Goal: Transaction & Acquisition: Subscribe to service/newsletter

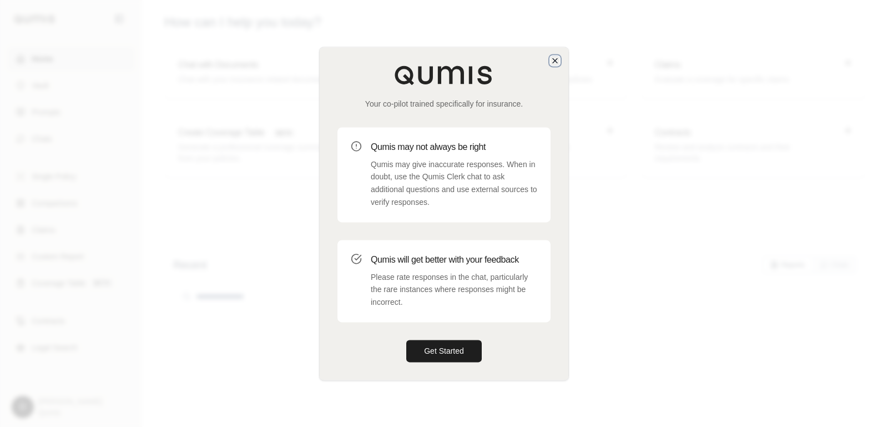
click at [554, 64] on icon "button" at bounding box center [554, 60] width 9 height 9
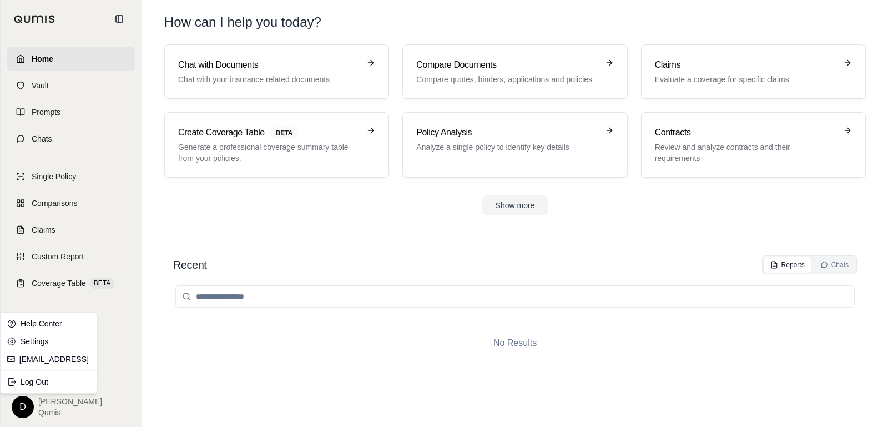
click at [22, 406] on html "Home Vault Prompts Chats Single Policy Comparisons Claims Custom Report Coverag…" at bounding box center [444, 213] width 888 height 427
click at [34, 379] on div "Log Out" at bounding box center [49, 382] width 92 height 18
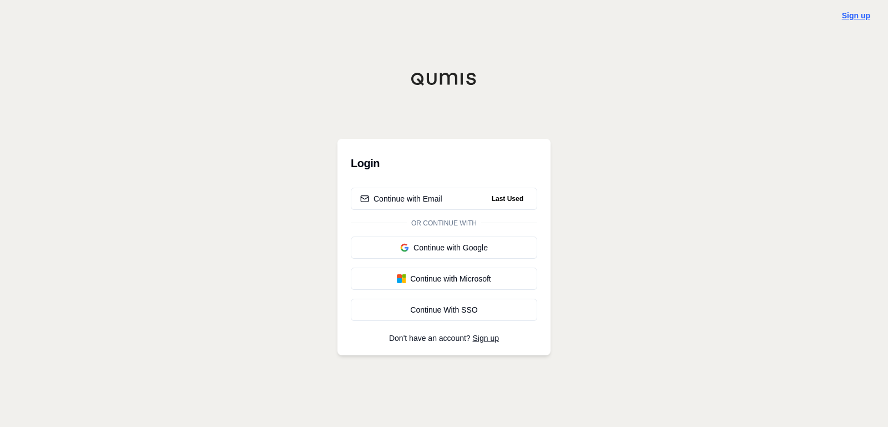
click at [857, 13] on link "Sign up" at bounding box center [856, 15] width 28 height 9
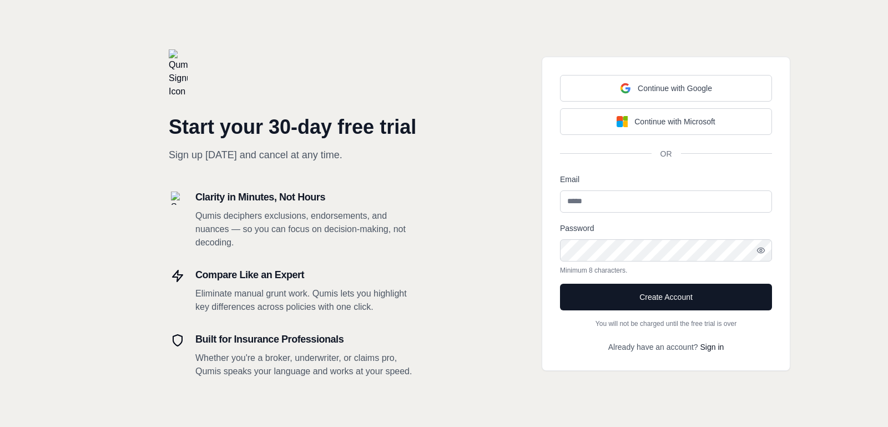
click at [304, 234] on p "Qumis deciphers exclusions, endorsements, and nuances — so you can focus on dec…" at bounding box center [306, 229] width 222 height 40
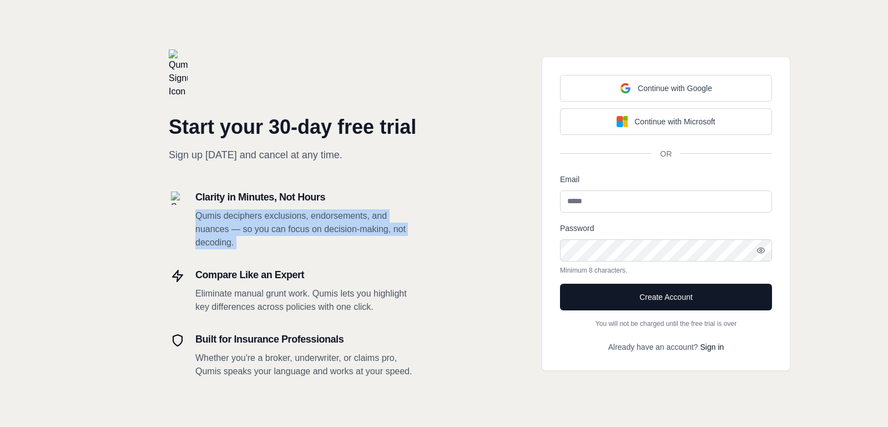
click at [343, 232] on p "Qumis deciphers exclusions, endorsements, and nuances — so you can focus on dec…" at bounding box center [306, 229] width 222 height 40
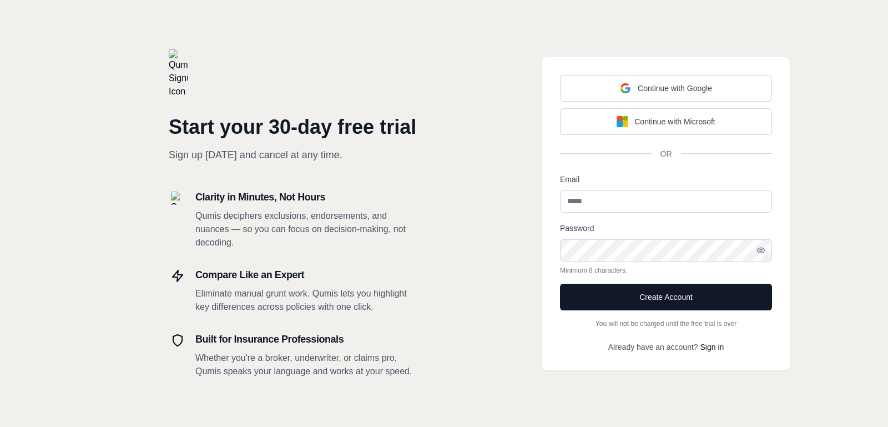
click at [343, 232] on p "Qumis deciphers exclusions, endorsements, and nuances — so you can focus on dec…" at bounding box center [306, 229] width 222 height 40
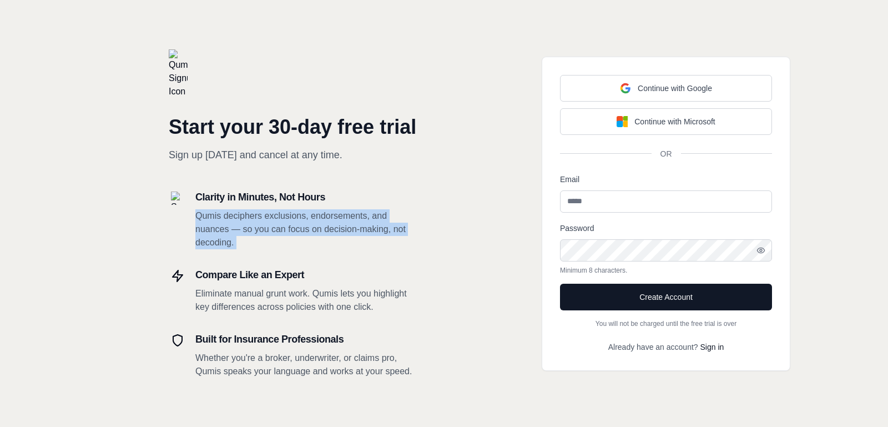
click at [368, 236] on p "Qumis deciphers exclusions, endorsements, and nuances — so you can focus on dec…" at bounding box center [306, 229] width 222 height 40
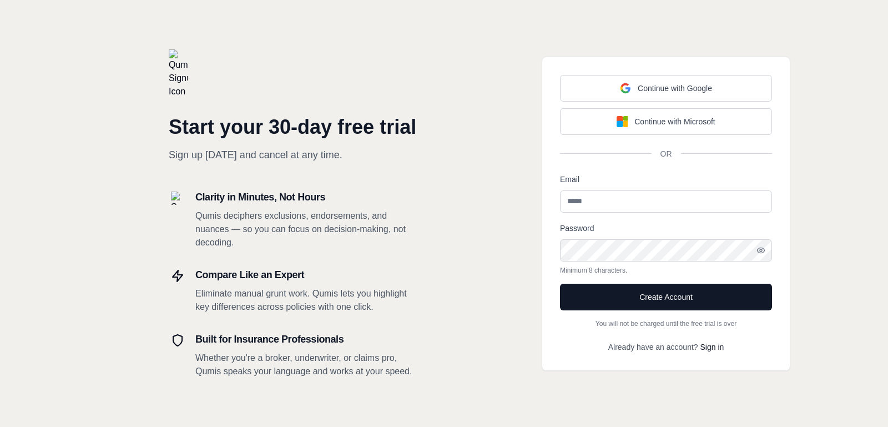
click at [368, 236] on p "Qumis deciphers exclusions, endorsements, and nuances — so you can focus on dec…" at bounding box center [306, 229] width 222 height 40
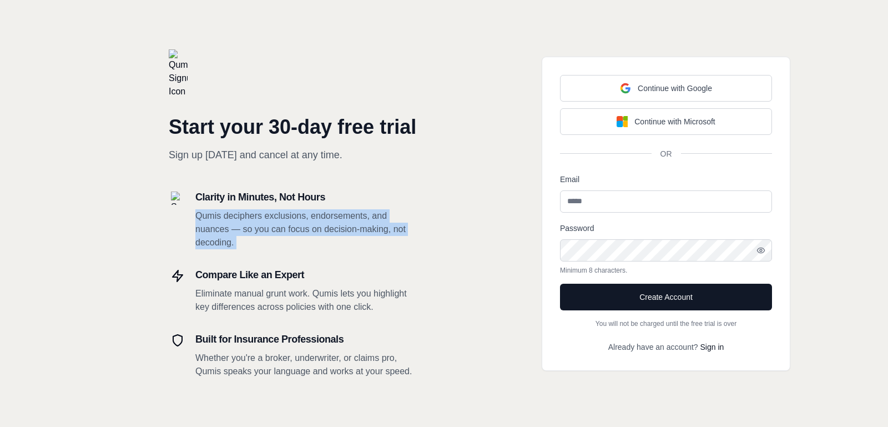
click at [383, 235] on p "Qumis deciphers exclusions, endorsements, and nuances — so you can focus on dec…" at bounding box center [306, 229] width 222 height 40
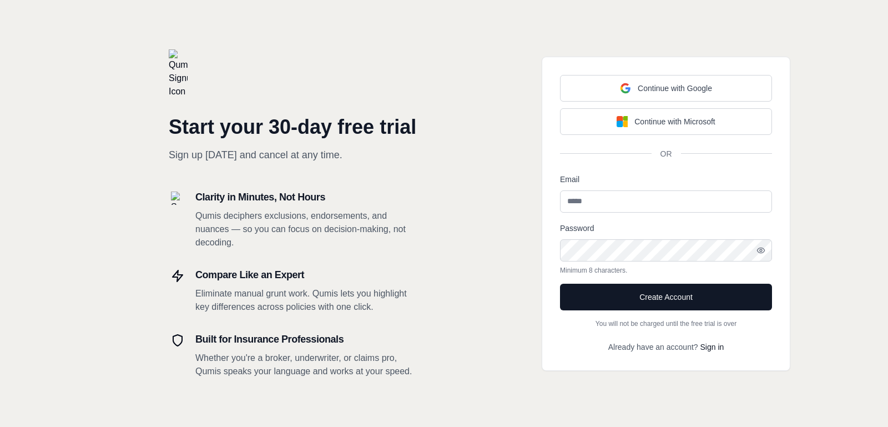
click at [383, 235] on p "Qumis deciphers exclusions, endorsements, and nuances — so you can focus on dec…" at bounding box center [306, 229] width 222 height 40
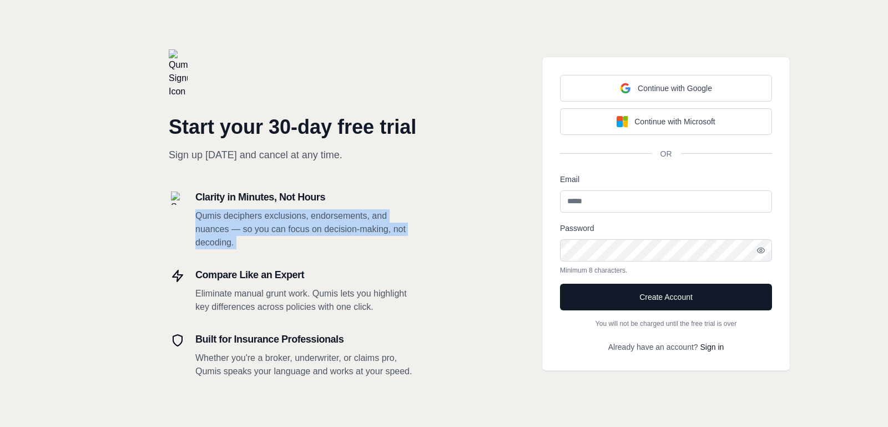
click at [383, 235] on p "Qumis deciphers exclusions, endorsements, and nuances — so you can focus on dec…" at bounding box center [306, 229] width 222 height 40
click at [314, 240] on p "Qumis deciphers exclusions, endorsements, and nuances — so you can focus on dec…" at bounding box center [306, 229] width 222 height 40
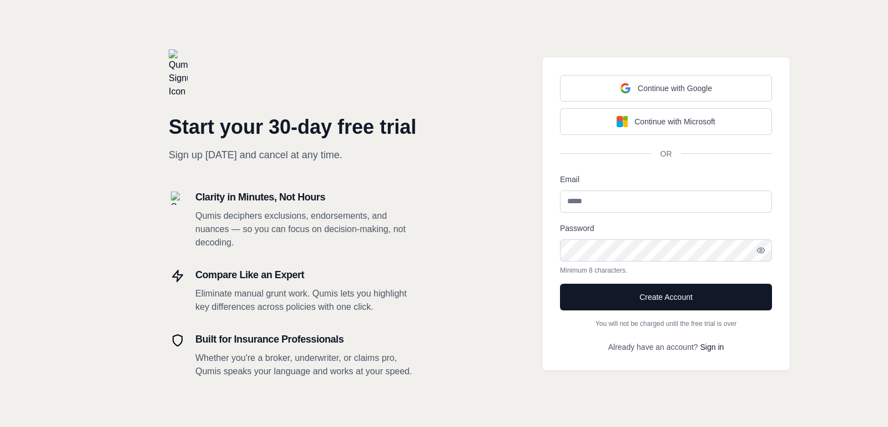
click at [314, 240] on p "Qumis deciphers exclusions, endorsements, and nuances — so you can focus on dec…" at bounding box center [306, 229] width 222 height 40
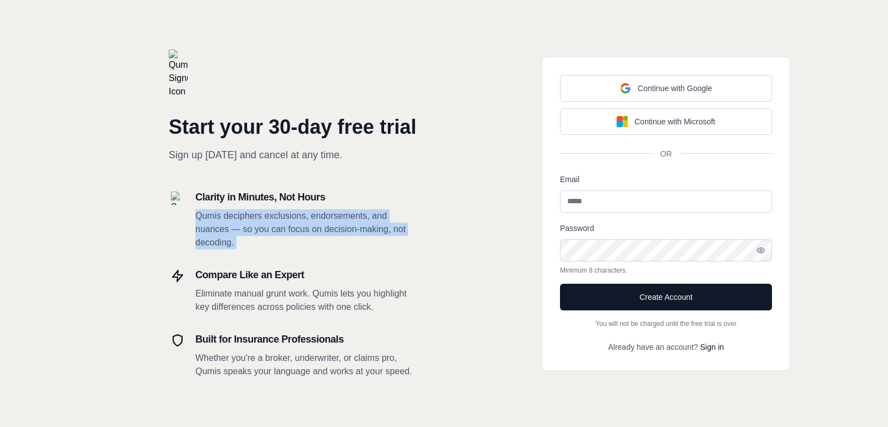
click at [264, 243] on p "Qumis deciphers exclusions, endorsements, and nuances — so you can focus on dec…" at bounding box center [306, 229] width 222 height 40
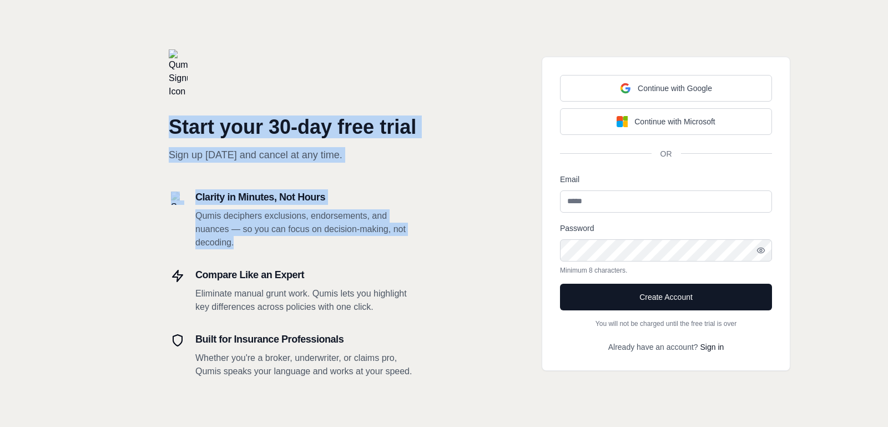
drag, startPoint x: 288, startPoint y: 242, endPoint x: 167, endPoint y: 129, distance: 165.6
click at [167, 129] on div "Start your 30-day free trial Sign up [DATE] and cancel at any time. Clarity in …" at bounding box center [222, 213] width 444 height 427
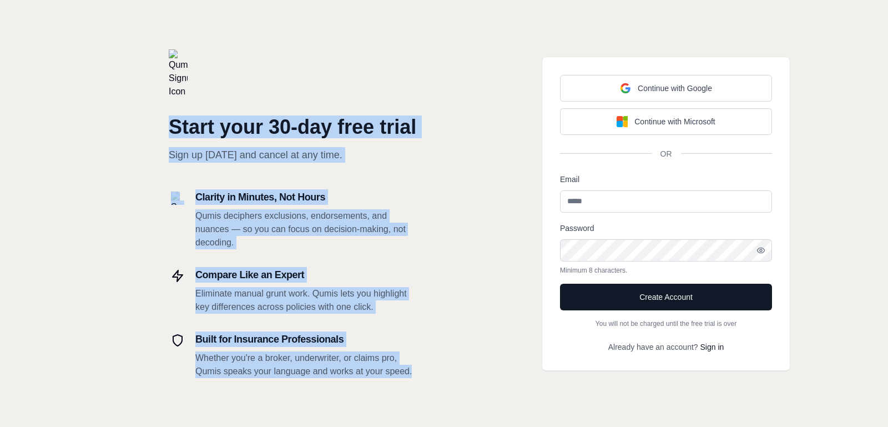
drag, startPoint x: 173, startPoint y: 130, endPoint x: 421, endPoint y: 375, distance: 348.0
click at [421, 376] on div "Start your 30-day free trial Sign up [DATE] and cancel at any time. Clarity in …" at bounding box center [222, 213] width 444 height 427
click at [421, 375] on div "Start your 30-day free trial Sign up [DATE] and cancel at any time. Clarity in …" at bounding box center [222, 213] width 444 height 427
drag, startPoint x: 437, startPoint y: 373, endPoint x: 175, endPoint y: 129, distance: 358.4
click at [175, 129] on div "Start your 30-day free trial Sign up [DATE] and cancel at any time. Clarity in …" at bounding box center [222, 213] width 444 height 427
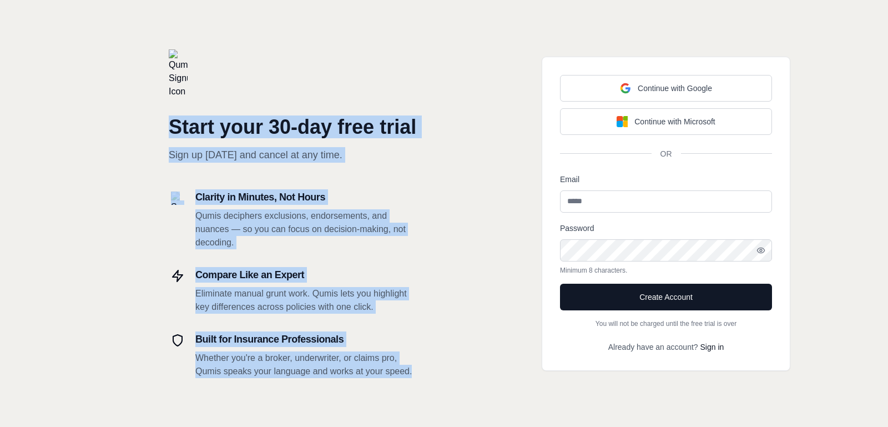
click at [175, 129] on h1 "Start your 30-day free trial" at bounding box center [293, 127] width 249 height 22
drag, startPoint x: 174, startPoint y: 126, endPoint x: 437, endPoint y: 373, distance: 361.1
click at [437, 374] on div "Start your 30-day free trial Sign up [DATE] and cancel at any time. Clarity in …" at bounding box center [222, 213] width 444 height 427
click at [437, 373] on div "Start your 30-day free trial Sign up [DATE] and cancel at any time. Clarity in …" at bounding box center [222, 213] width 444 height 427
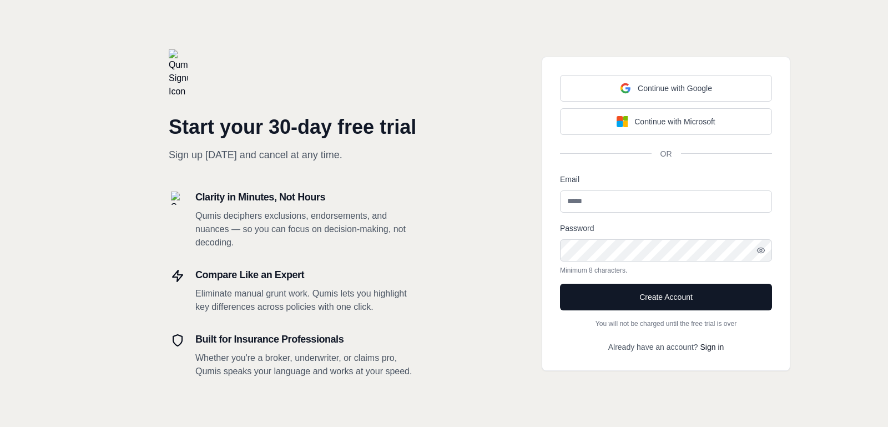
click at [178, 72] on img at bounding box center [178, 73] width 19 height 49
click at [230, 129] on h1 "Start your 30-day free trial" at bounding box center [293, 127] width 249 height 22
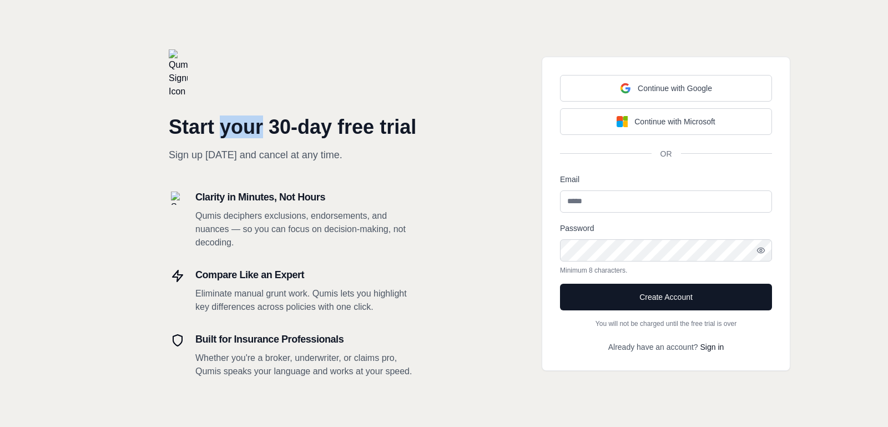
click at [230, 129] on h1 "Start your 30-day free trial" at bounding box center [293, 127] width 249 height 22
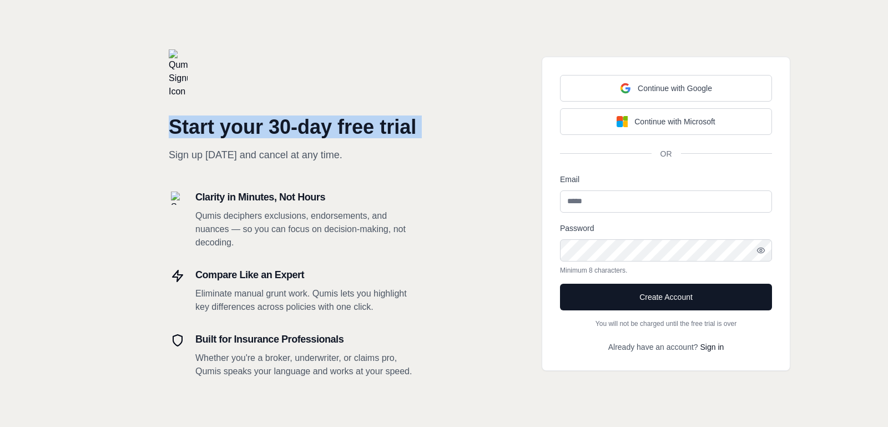
click at [259, 128] on h1 "Start your 30-day free trial" at bounding box center [293, 127] width 249 height 22
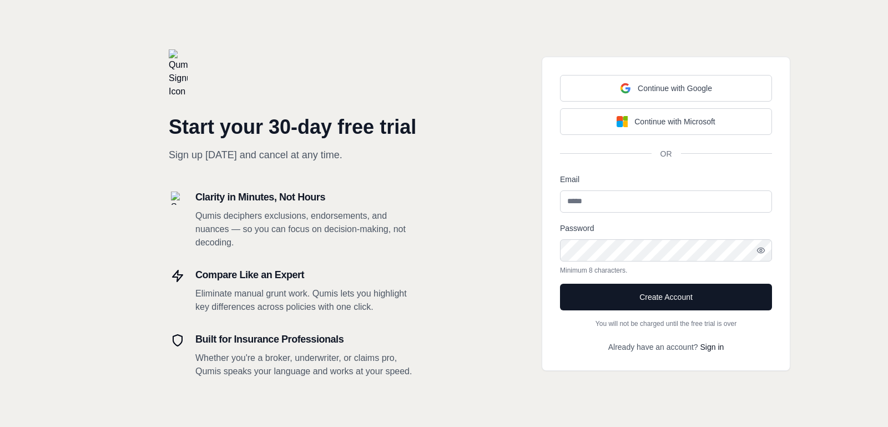
click at [259, 128] on h1 "Start your 30-day free trial" at bounding box center [293, 127] width 249 height 22
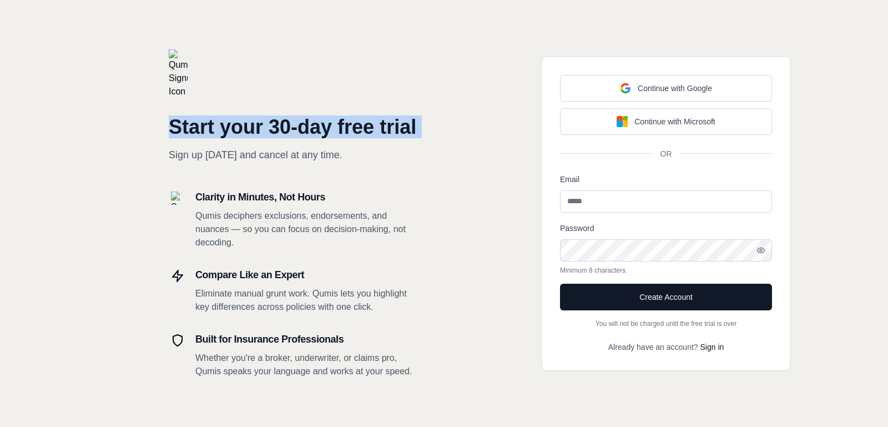
click at [280, 128] on h1 "Start your 30-day free trial" at bounding box center [293, 127] width 249 height 22
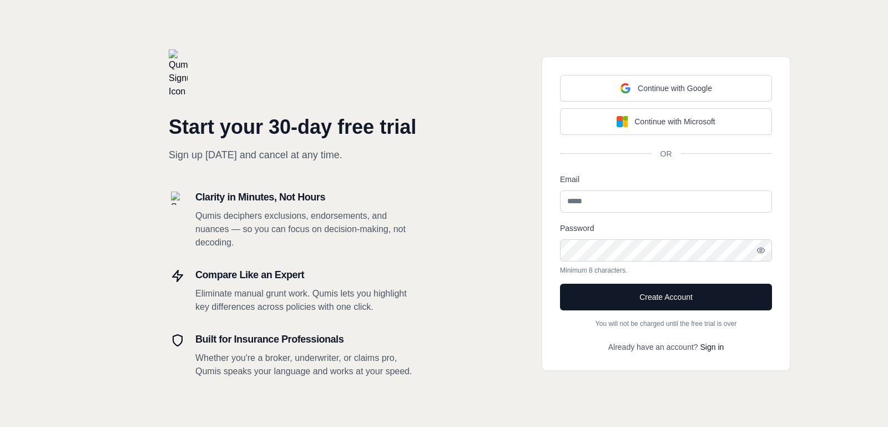
click at [280, 128] on h1 "Start your 30-day free trial" at bounding box center [293, 127] width 249 height 22
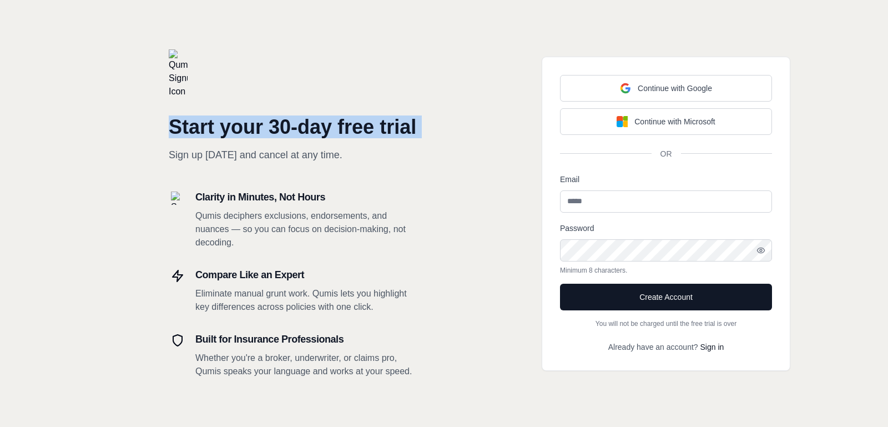
click at [306, 134] on h1 "Start your 30-day free trial" at bounding box center [293, 127] width 249 height 22
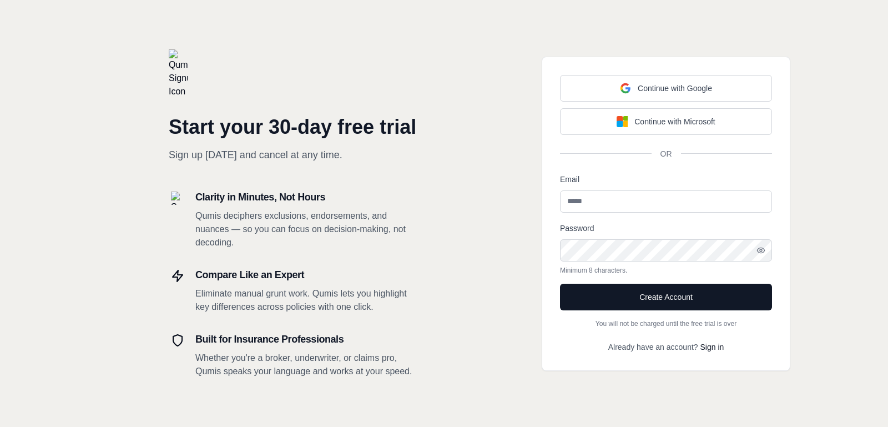
click at [306, 134] on h1 "Start your 30-day free trial" at bounding box center [293, 127] width 249 height 22
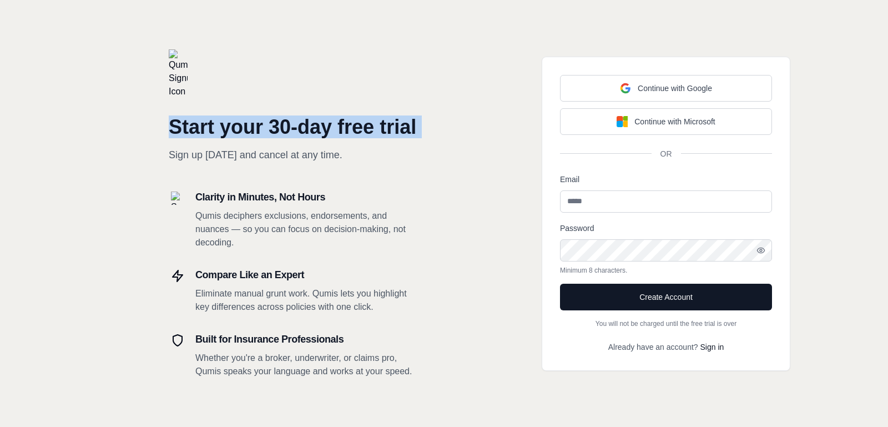
click at [335, 134] on h1 "Start your 30-day free trial" at bounding box center [293, 127] width 249 height 22
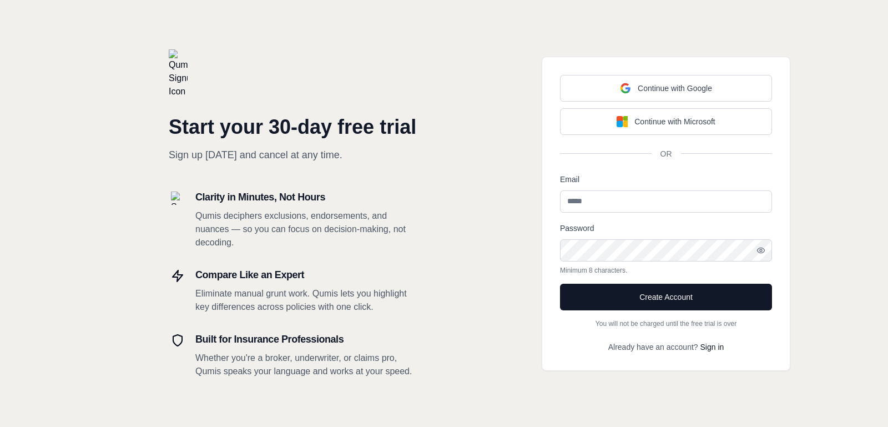
click at [335, 134] on h1 "Start your 30-day free trial" at bounding box center [293, 127] width 249 height 22
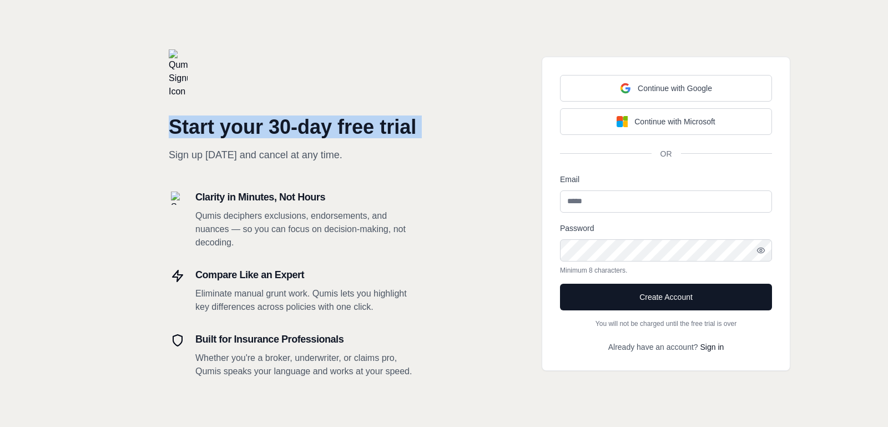
click at [379, 134] on h1 "Start your 30-day free trial" at bounding box center [293, 127] width 249 height 22
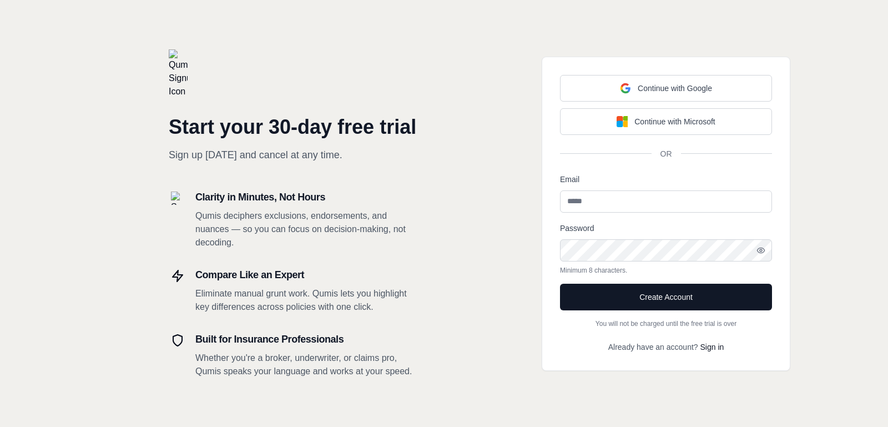
click at [379, 134] on h1 "Start your 30-day free trial" at bounding box center [293, 127] width 249 height 22
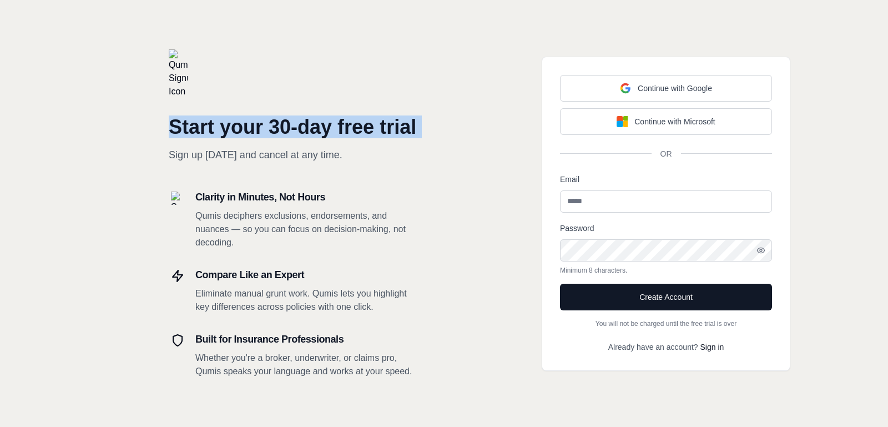
click at [332, 133] on h1 "Start your 30-day free trial" at bounding box center [293, 127] width 249 height 22
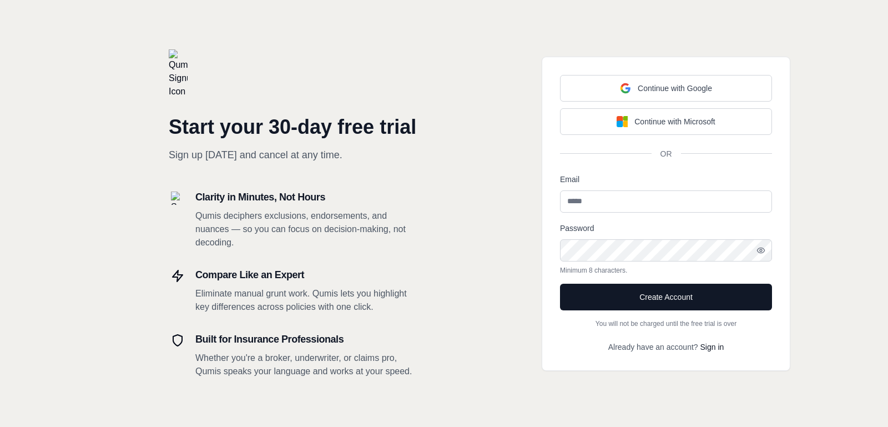
click at [332, 133] on h1 "Start your 30-day free trial" at bounding box center [293, 127] width 249 height 22
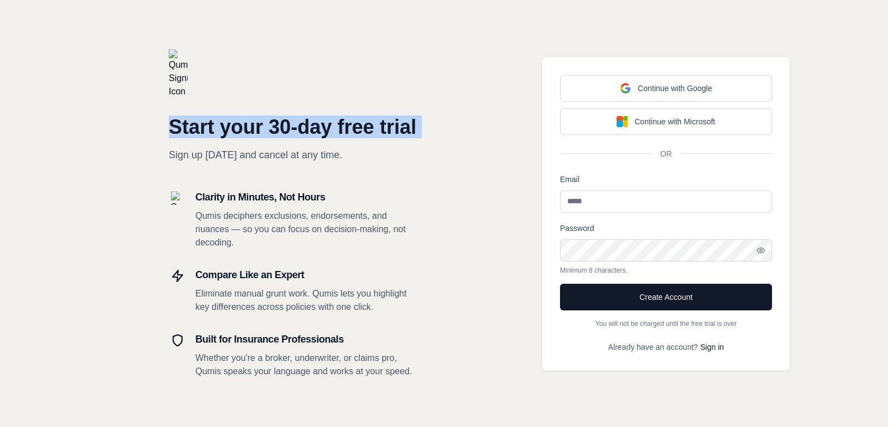
click at [297, 135] on h1 "Start your 30-day free trial" at bounding box center [293, 127] width 249 height 22
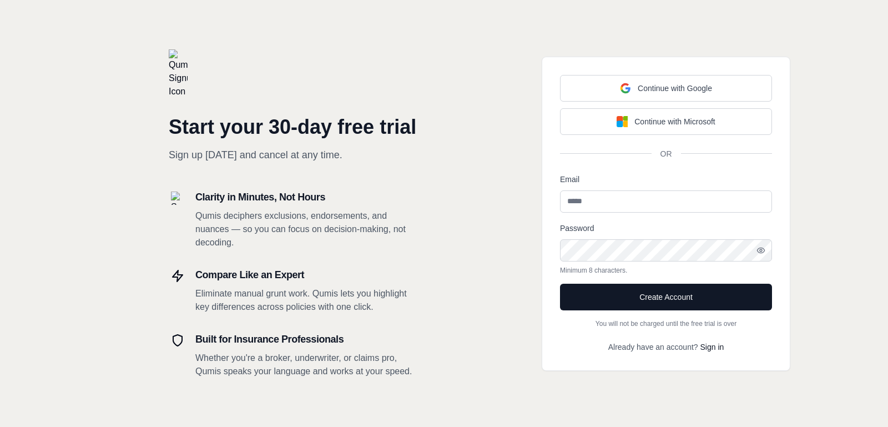
click at [357, 281] on h3 "Compare Like an Expert" at bounding box center [306, 275] width 222 height 16
click at [338, 295] on p "Eliminate manual grunt work. Qumis lets you highlight key differences across po…" at bounding box center [306, 300] width 222 height 27
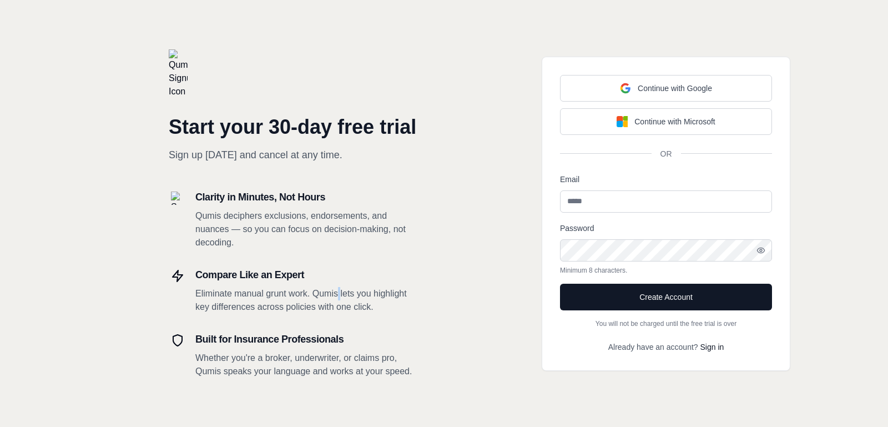
click at [338, 295] on p "Eliminate manual grunt work. Qumis lets you highlight key differences across po…" at bounding box center [306, 300] width 222 height 27
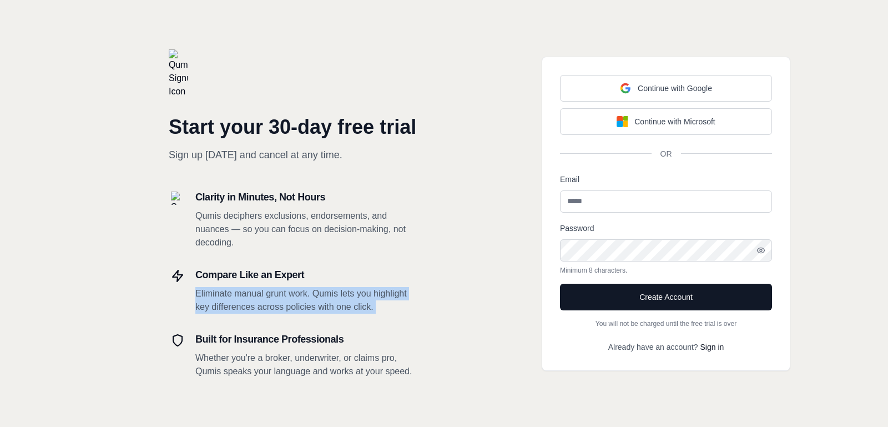
click at [372, 301] on p "Eliminate manual grunt work. Qumis lets you highlight key differences across po…" at bounding box center [306, 300] width 222 height 27
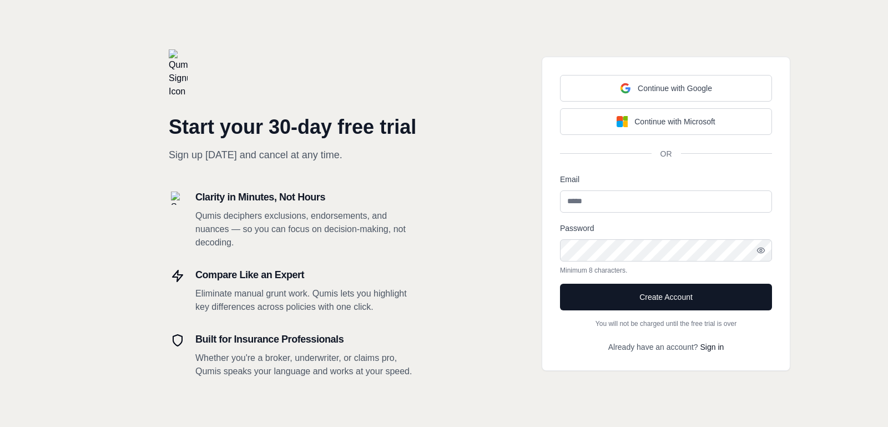
click at [342, 246] on p "Qumis deciphers exclusions, endorsements, and nuances — so you can focus on dec…" at bounding box center [306, 229] width 222 height 40
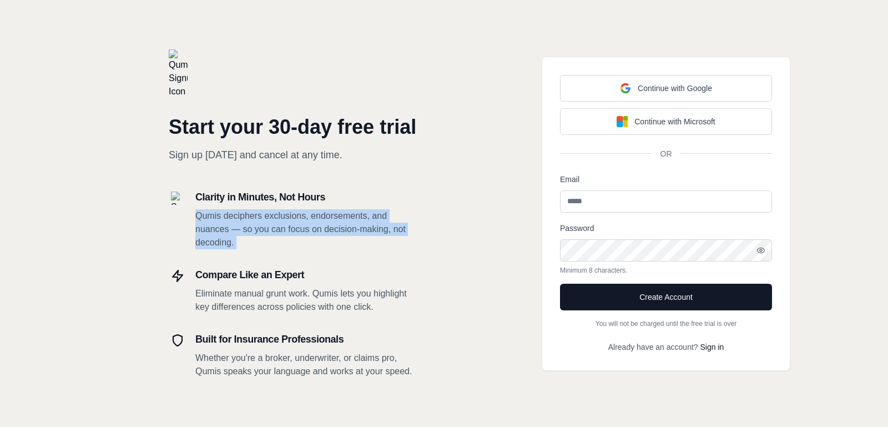
click at [369, 244] on p "Qumis deciphers exclusions, endorsements, and nuances — so you can focus on dec…" at bounding box center [306, 229] width 222 height 40
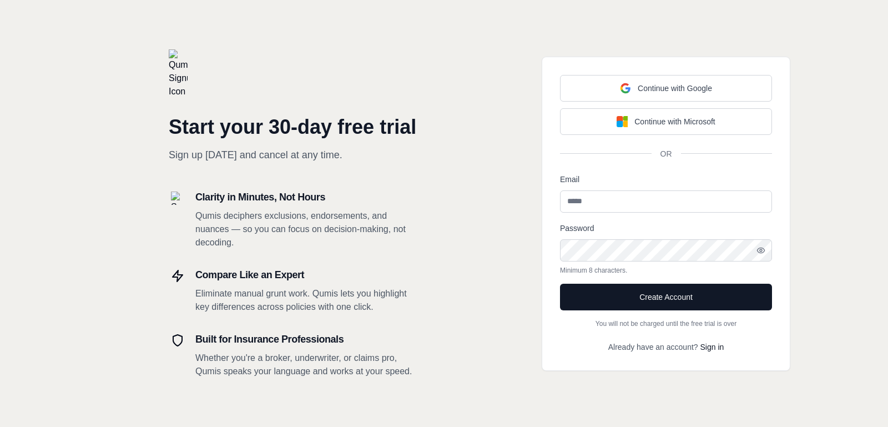
click at [610, 197] on input "Email" at bounding box center [666, 201] width 212 height 22
type input "**********"
click at [632, 269] on p "Minimum 8 characters." at bounding box center [666, 270] width 212 height 9
click at [618, 297] on button "Create Account" at bounding box center [666, 296] width 212 height 27
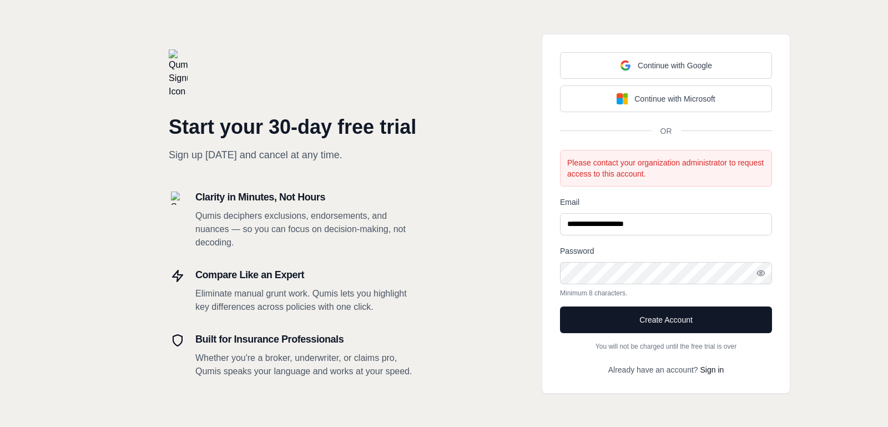
click at [609, 225] on input "**********" at bounding box center [666, 224] width 212 height 22
click at [656, 220] on input "**********" at bounding box center [666, 224] width 212 height 22
drag, startPoint x: 659, startPoint y: 224, endPoint x: 533, endPoint y: 224, distance: 125.4
click at [533, 224] on div "**********" at bounding box center [666, 213] width 444 height 427
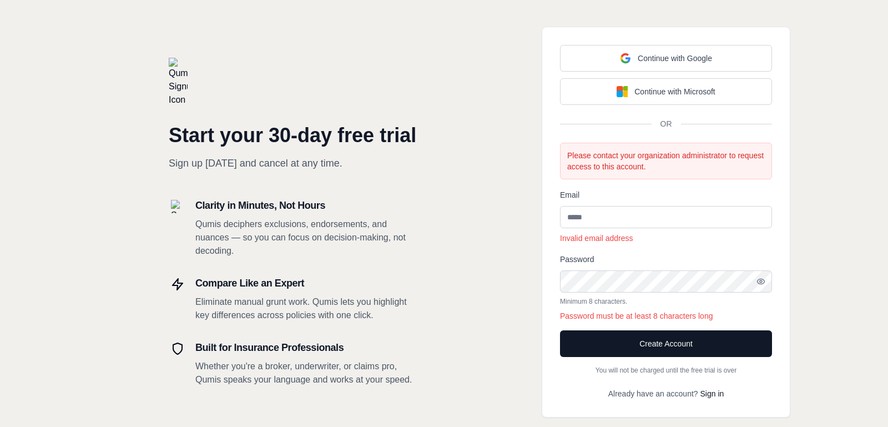
click at [630, 250] on form "Email Invalid email address Password Minimum 8 characters. Password must be at …" at bounding box center [666, 281] width 212 height 186
click at [600, 216] on input "Email" at bounding box center [666, 217] width 212 height 22
click at [849, 224] on div "Continue with Google Continue with Microsoft OR Please contact your organizatio…" at bounding box center [666, 222] width 444 height 444
click at [840, 277] on div "Continue with Google Continue with Microsoft OR Please contact your organizatio…" at bounding box center [666, 222] width 444 height 444
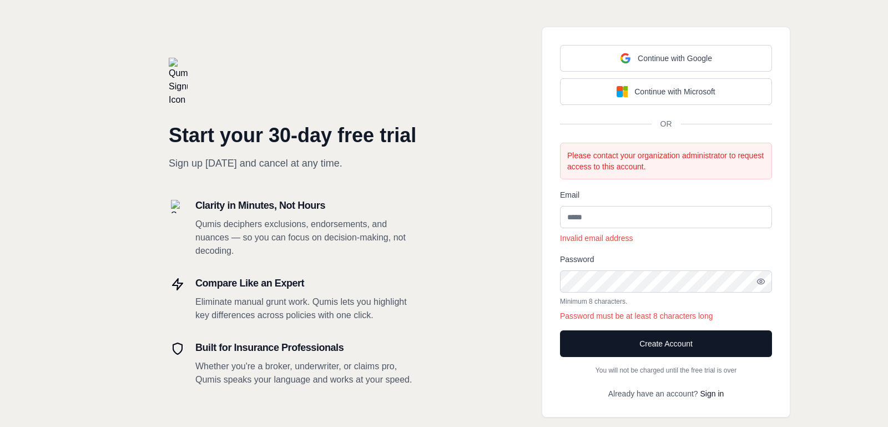
click at [840, 277] on div "Continue with Google Continue with Microsoft OR Please contact your organizatio…" at bounding box center [666, 222] width 444 height 444
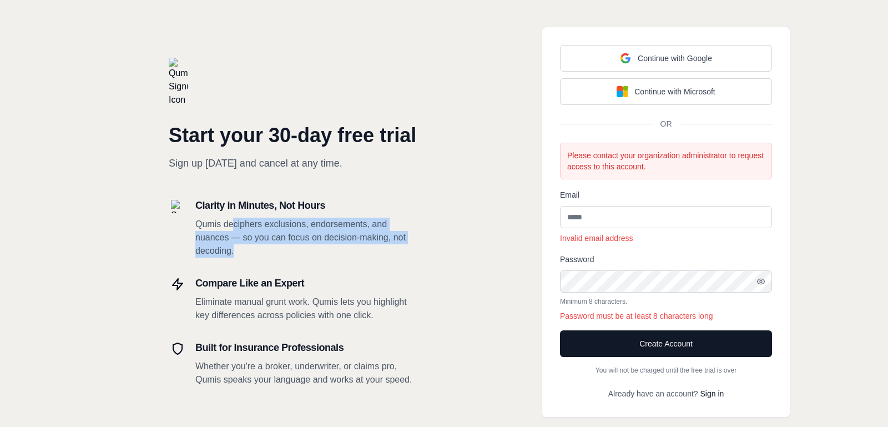
drag, startPoint x: 315, startPoint y: 247, endPoint x: 227, endPoint y: 224, distance: 90.7
click at [229, 224] on p "Qumis deciphers exclusions, endorsements, and nuances — so you can focus on dec…" at bounding box center [306, 237] width 222 height 40
click at [227, 224] on p "Qumis deciphers exclusions, endorsements, and nuances — so you can focus on dec…" at bounding box center [306, 237] width 222 height 40
drag, startPoint x: 194, startPoint y: 221, endPoint x: 265, endPoint y: 254, distance: 78.0
click at [262, 253] on div "Clarity in Minutes, Not Hours Qumis deciphers exclusions, endorsements, and nua…" at bounding box center [293, 227] width 249 height 60
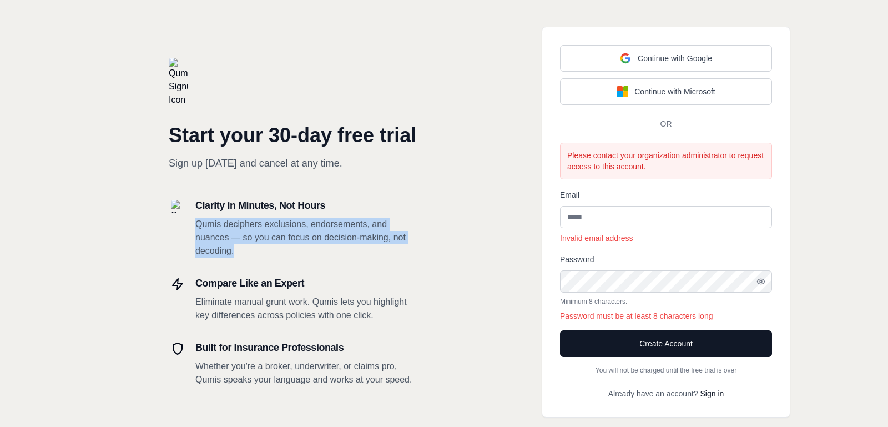
click at [265, 254] on p "Qumis deciphers exclusions, endorsements, and nuances — so you can focus on dec…" at bounding box center [306, 237] width 222 height 40
drag, startPoint x: 265, startPoint y: 254, endPoint x: 176, endPoint y: 227, distance: 92.0
click at [176, 227] on div "Clarity in Minutes, Not Hours Qumis deciphers exclusions, endorsements, and nua…" at bounding box center [293, 227] width 249 height 60
drag, startPoint x: 196, startPoint y: 221, endPoint x: 263, endPoint y: 257, distance: 75.7
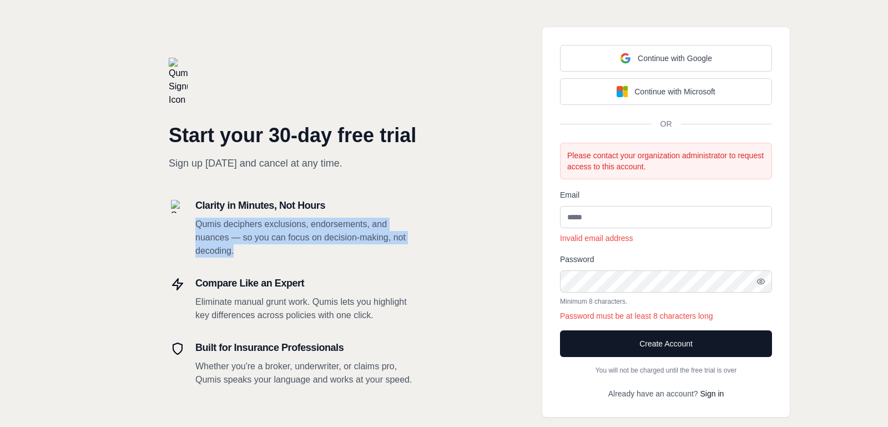
click at [263, 257] on p "Qumis deciphers exclusions, endorsements, and nuances — so you can focus on dec…" at bounding box center [306, 237] width 222 height 40
click at [263, 257] on div "Clarity in Minutes, Not Hours Qumis deciphers exclusions, endorsements, and nua…" at bounding box center [293, 291] width 249 height 189
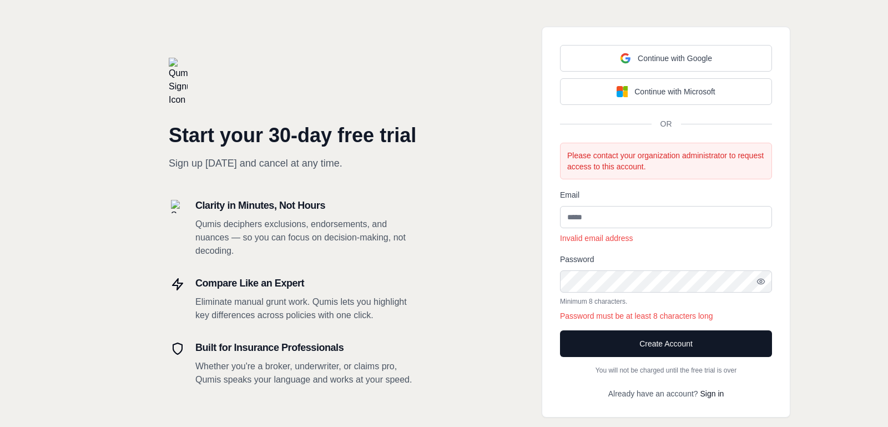
click at [287, 237] on p "Qumis deciphers exclusions, endorsements, and nuances — so you can focus on dec…" at bounding box center [306, 237] width 222 height 40
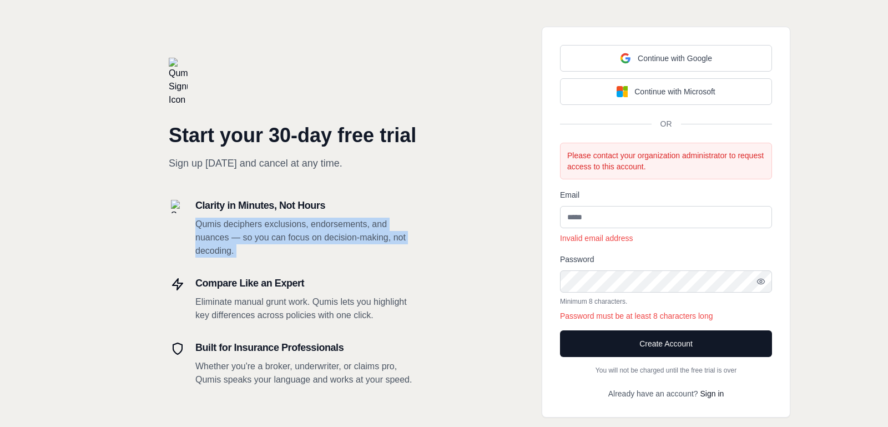
click at [306, 239] on p "Qumis deciphers exclusions, endorsements, and nuances — so you can focus on dec…" at bounding box center [306, 237] width 222 height 40
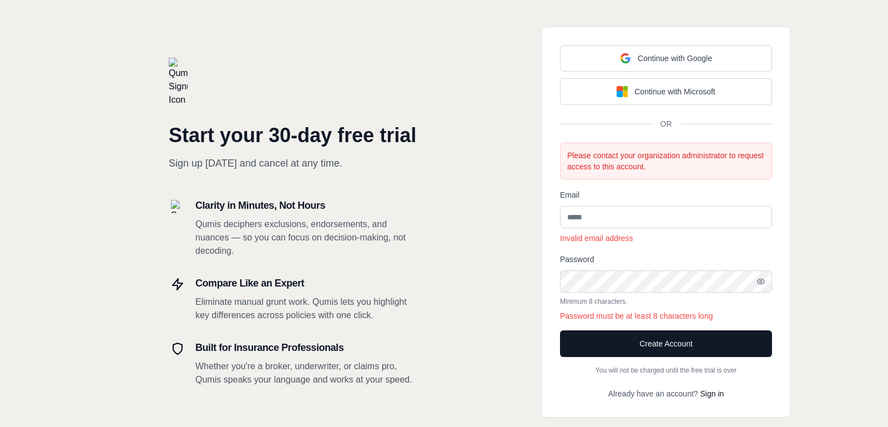
click at [306, 239] on p "Qumis deciphers exclusions, endorsements, and nuances — so you can focus on dec…" at bounding box center [306, 237] width 222 height 40
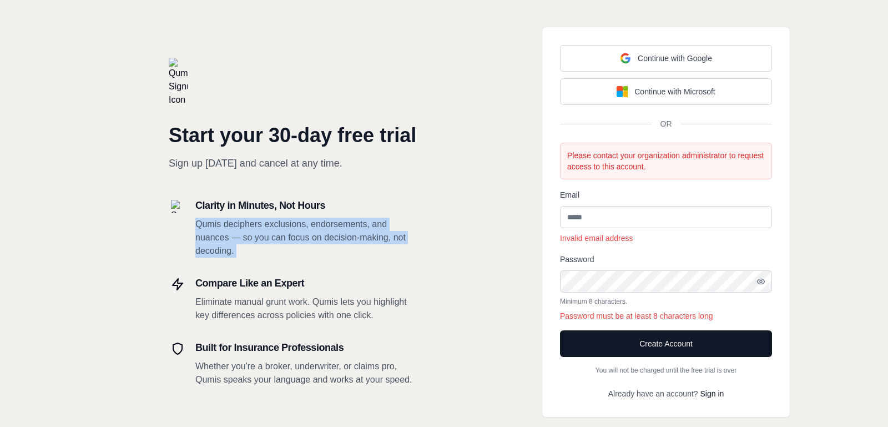
click at [330, 242] on p "Qumis deciphers exclusions, endorsements, and nuances — so you can focus on dec…" at bounding box center [306, 237] width 222 height 40
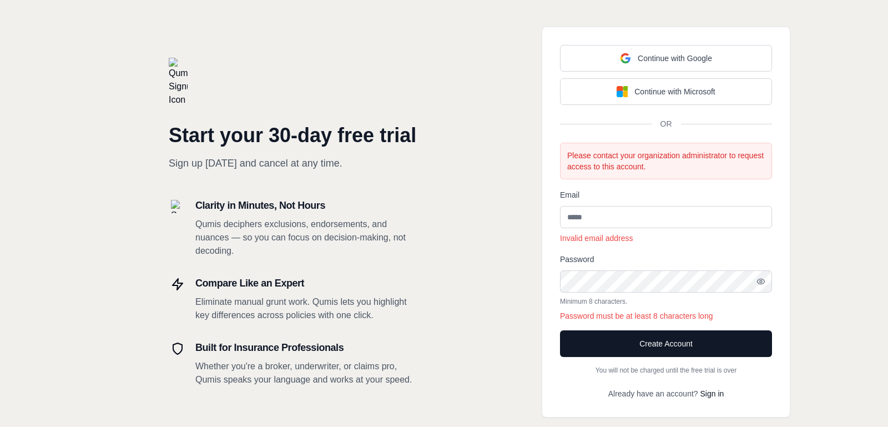
click at [330, 242] on p "Qumis deciphers exclusions, endorsements, and nuances — so you can focus on dec…" at bounding box center [306, 237] width 222 height 40
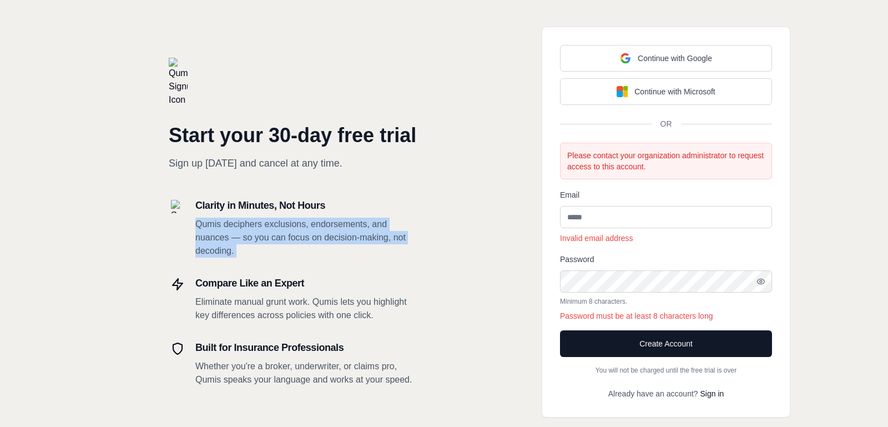
click at [357, 248] on p "Qumis deciphers exclusions, endorsements, and nuances — so you can focus on dec…" at bounding box center [306, 237] width 222 height 40
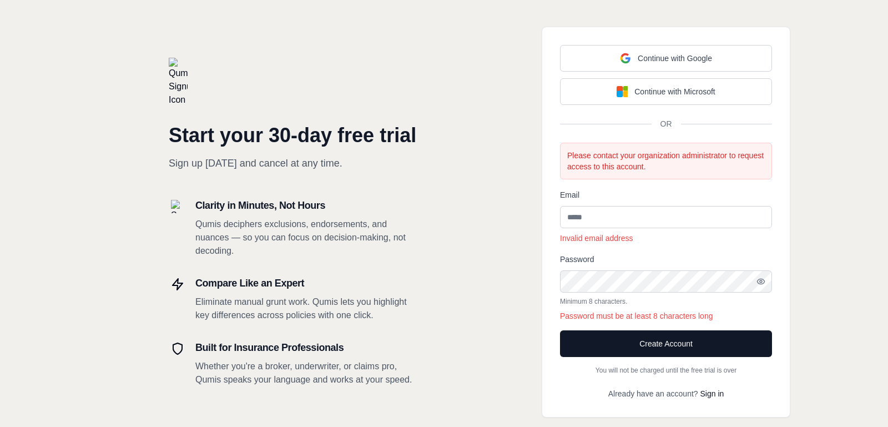
click at [341, 236] on p "Qumis deciphers exclusions, endorsements, and nuances — so you can focus on dec…" at bounding box center [306, 237] width 222 height 40
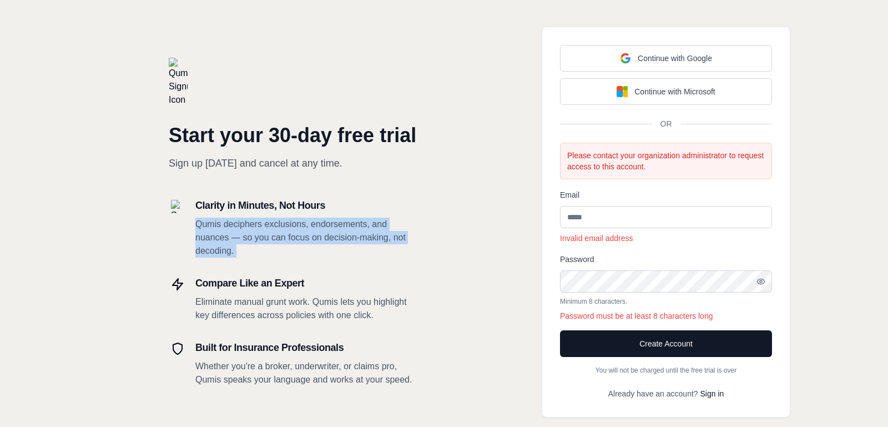
click at [360, 240] on p "Qumis deciphers exclusions, endorsements, and nuances — so you can focus on dec…" at bounding box center [306, 237] width 222 height 40
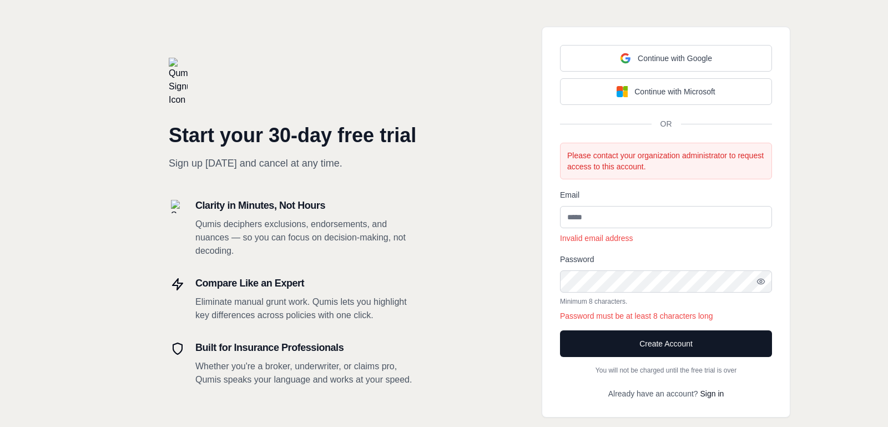
click at [360, 240] on p "Qumis deciphers exclusions, endorsements, and nuances — so you can focus on dec…" at bounding box center [306, 237] width 222 height 40
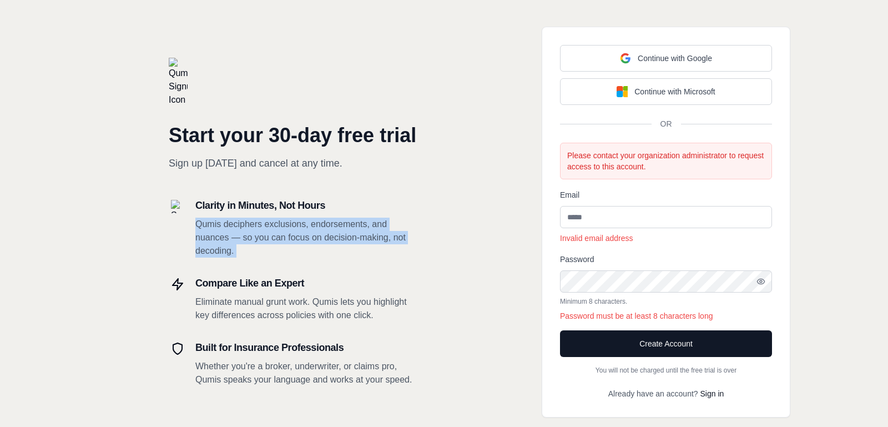
click at [379, 241] on p "Qumis deciphers exclusions, endorsements, and nuances — so you can focus on dec…" at bounding box center [306, 237] width 222 height 40
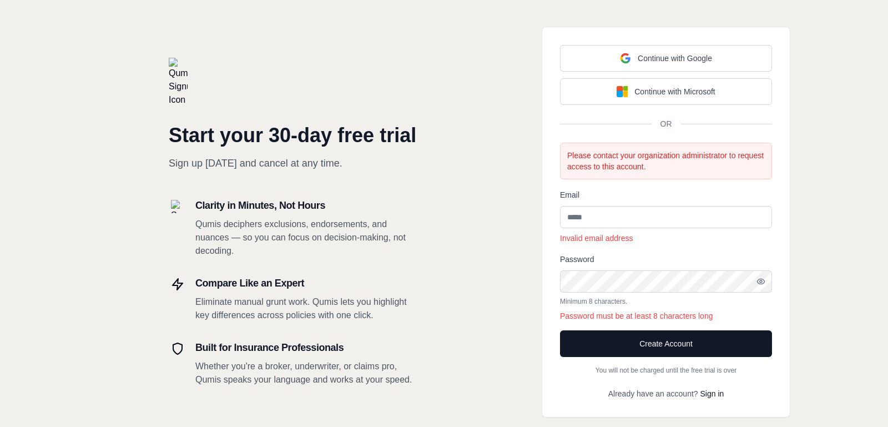
click at [379, 241] on p "Qumis deciphers exclusions, endorsements, and nuances — so you can focus on dec…" at bounding box center [306, 237] width 222 height 40
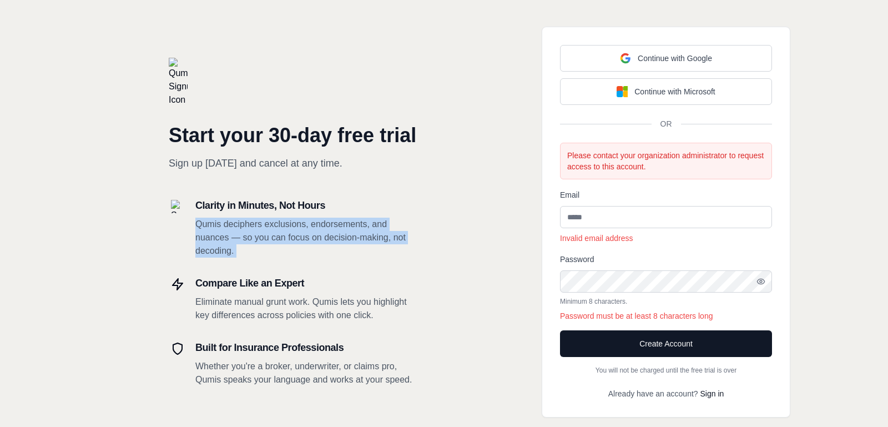
click at [397, 240] on p "Qumis deciphers exclusions, endorsements, and nuances — so you can focus on dec…" at bounding box center [306, 237] width 222 height 40
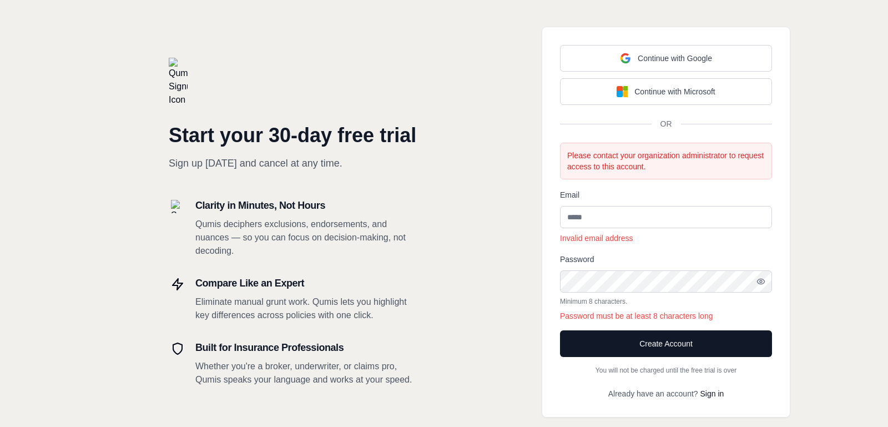
click at [397, 240] on p "Qumis deciphers exclusions, endorsements, and nuances — so you can focus on dec…" at bounding box center [306, 237] width 222 height 40
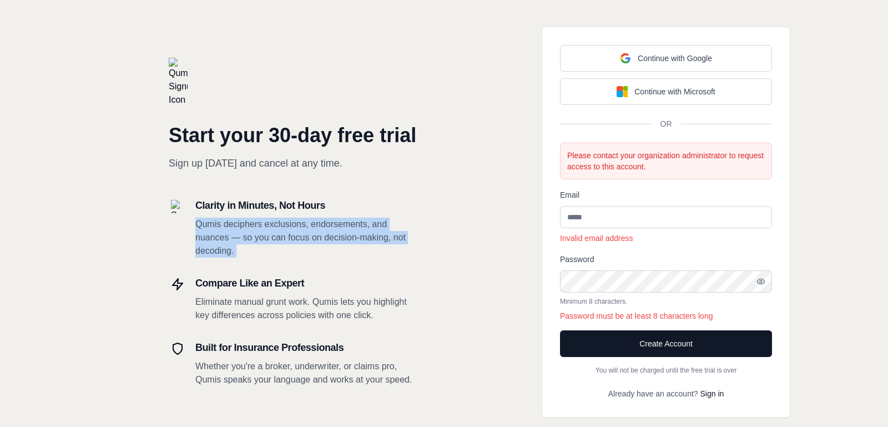
click at [397, 240] on p "Qumis deciphers exclusions, endorsements, and nuances — so you can focus on dec…" at bounding box center [306, 237] width 222 height 40
click at [346, 242] on p "Qumis deciphers exclusions, endorsements, and nuances — so you can focus on dec…" at bounding box center [306, 237] width 222 height 40
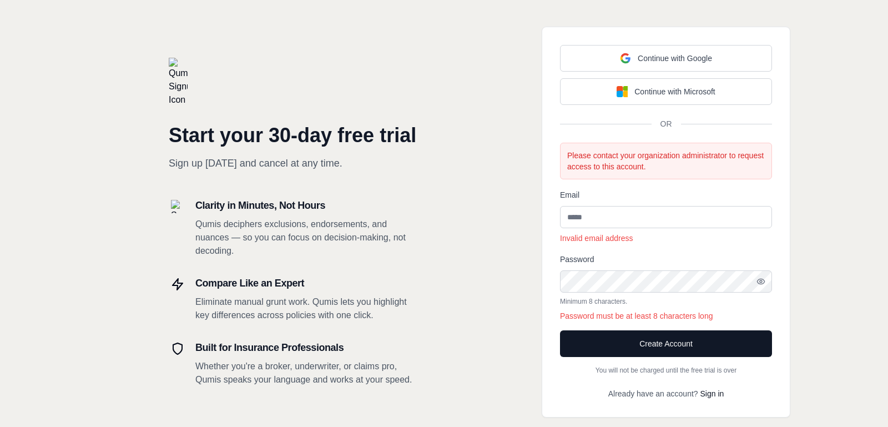
click at [346, 242] on p "Qumis deciphers exclusions, endorsements, and nuances — so you can focus on dec…" at bounding box center [306, 237] width 222 height 40
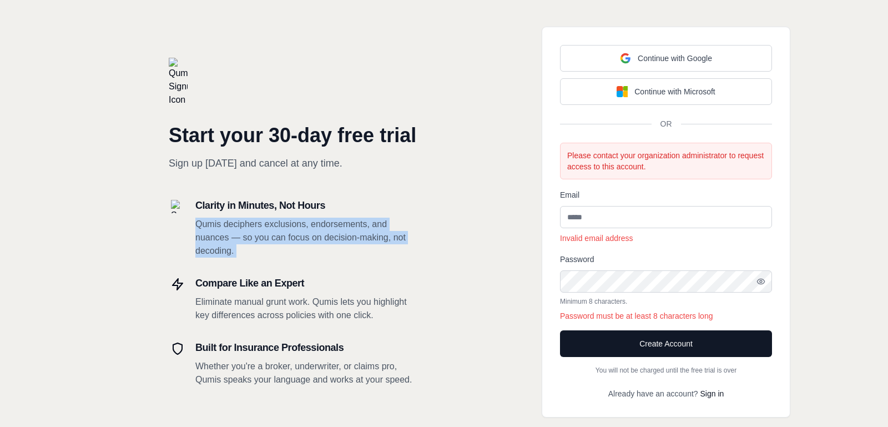
click at [359, 240] on p "Qumis deciphers exclusions, endorsements, and nuances — so you can focus on dec…" at bounding box center [306, 237] width 222 height 40
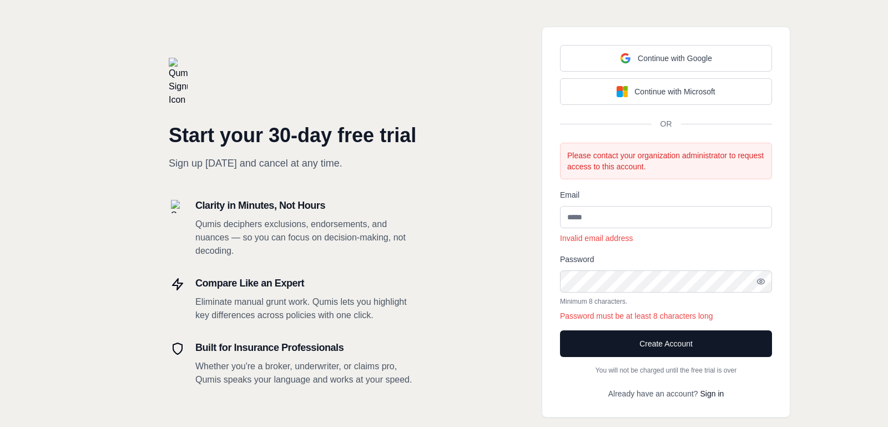
click at [359, 240] on p "Qumis deciphers exclusions, endorsements, and nuances — so you can focus on dec…" at bounding box center [306, 237] width 222 height 40
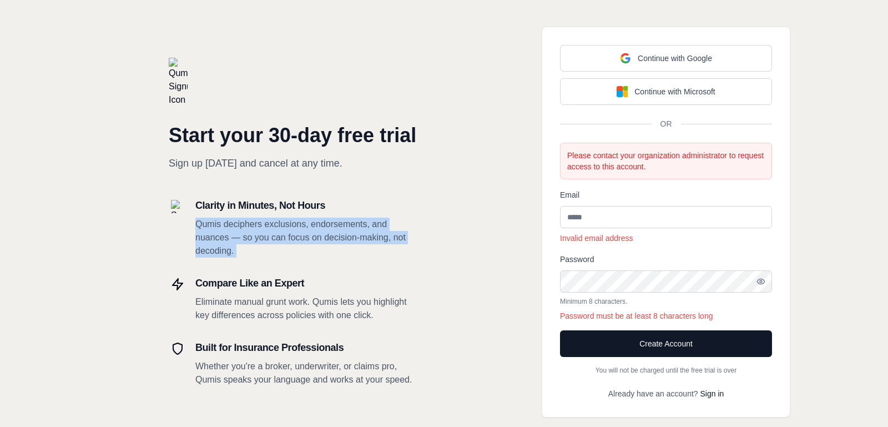
click at [379, 240] on p "Qumis deciphers exclusions, endorsements, and nuances — so you can focus on dec…" at bounding box center [306, 237] width 222 height 40
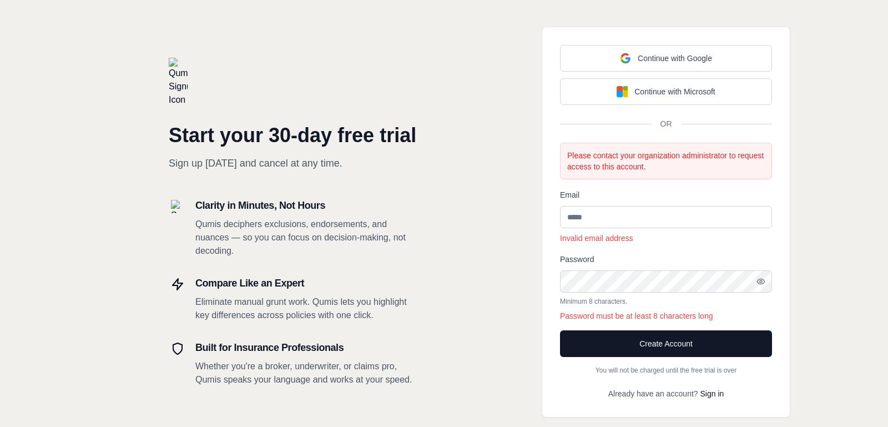
click at [379, 240] on p "Qumis deciphers exclusions, endorsements, and nuances — so you can focus on dec…" at bounding box center [306, 237] width 222 height 40
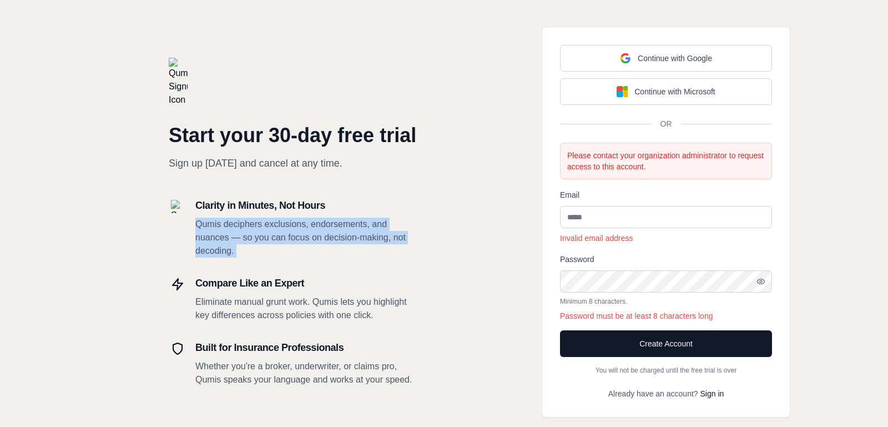
click at [399, 242] on p "Qumis deciphers exclusions, endorsements, and nuances — so you can focus on dec…" at bounding box center [306, 237] width 222 height 40
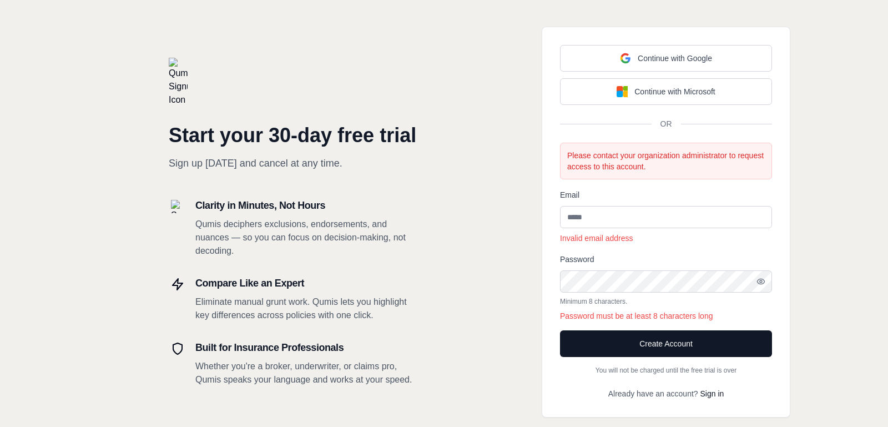
click at [399, 242] on p "Qumis deciphers exclusions, endorsements, and nuances — so you can focus on dec…" at bounding box center [306, 237] width 222 height 40
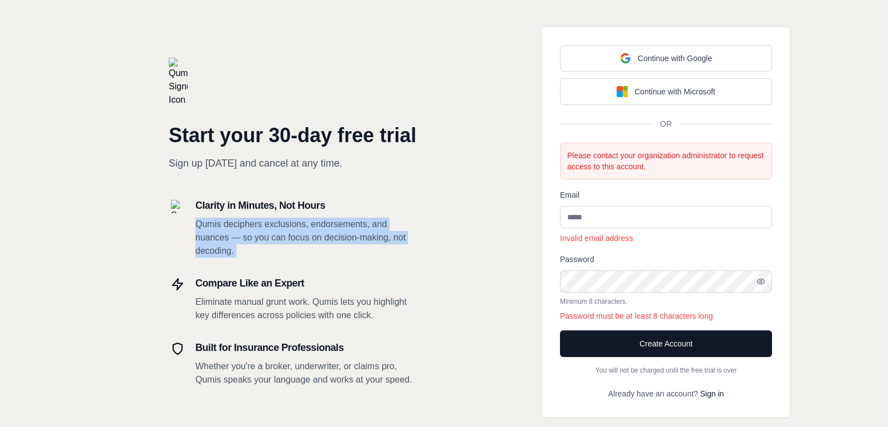
click at [392, 247] on p "Qumis deciphers exclusions, endorsements, and nuances — so you can focus on dec…" at bounding box center [306, 237] width 222 height 40
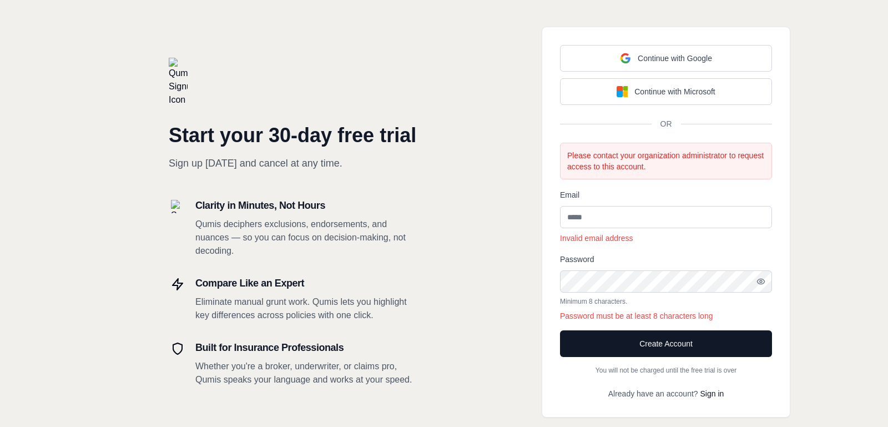
click at [392, 247] on p "Qumis deciphers exclusions, endorsements, and nuances — so you can focus on dec…" at bounding box center [306, 237] width 222 height 40
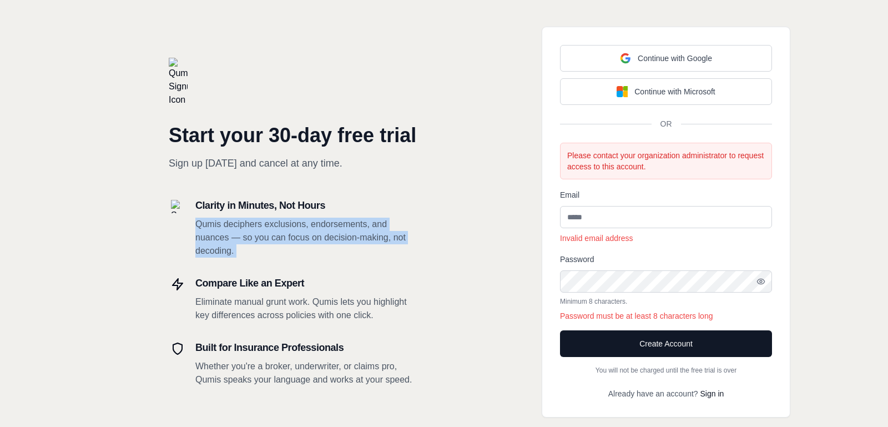
click at [368, 251] on p "Qumis deciphers exclusions, endorsements, and nuances — so you can focus on dec…" at bounding box center [306, 237] width 222 height 40
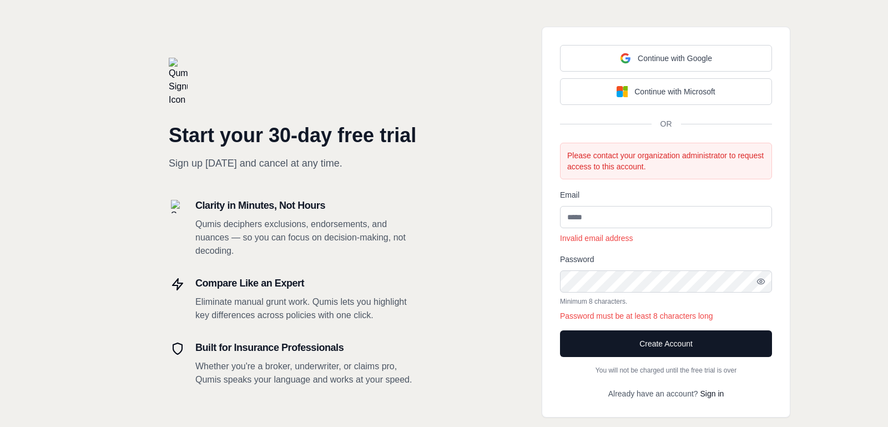
click at [368, 251] on p "Qumis deciphers exclusions, endorsements, and nuances — so you can focus on dec…" at bounding box center [306, 237] width 222 height 40
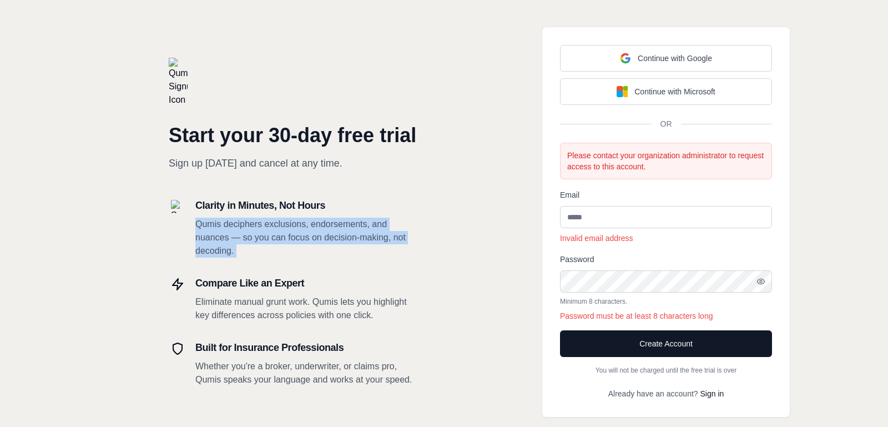
click at [381, 251] on p "Qumis deciphers exclusions, endorsements, and nuances — so you can focus on dec…" at bounding box center [306, 237] width 222 height 40
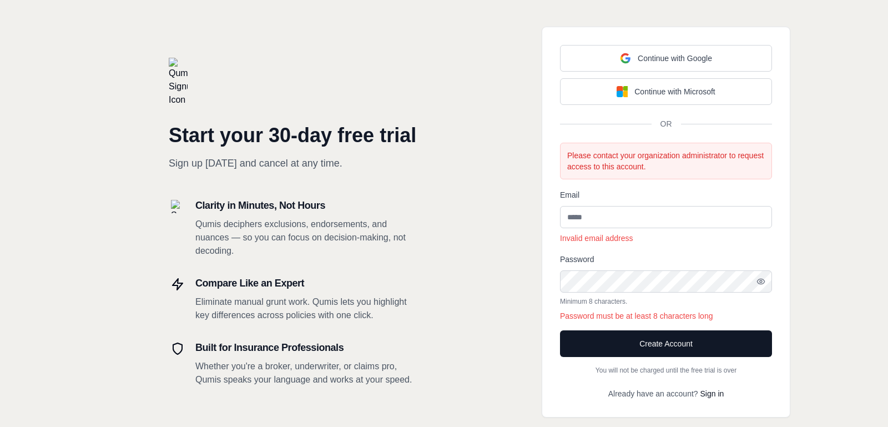
click at [321, 251] on p "Qumis deciphers exclusions, endorsements, and nuances — so you can focus on dec…" at bounding box center [306, 237] width 222 height 40
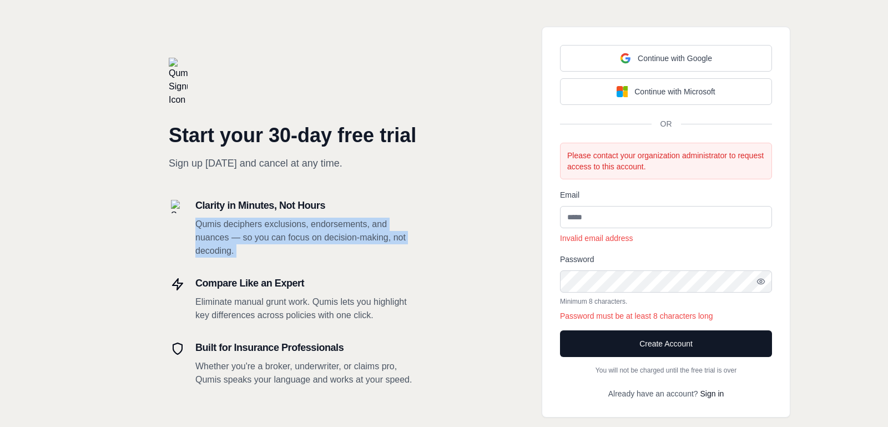
click at [349, 247] on p "Qumis deciphers exclusions, endorsements, and nuances — so you can focus on dec…" at bounding box center [306, 237] width 222 height 40
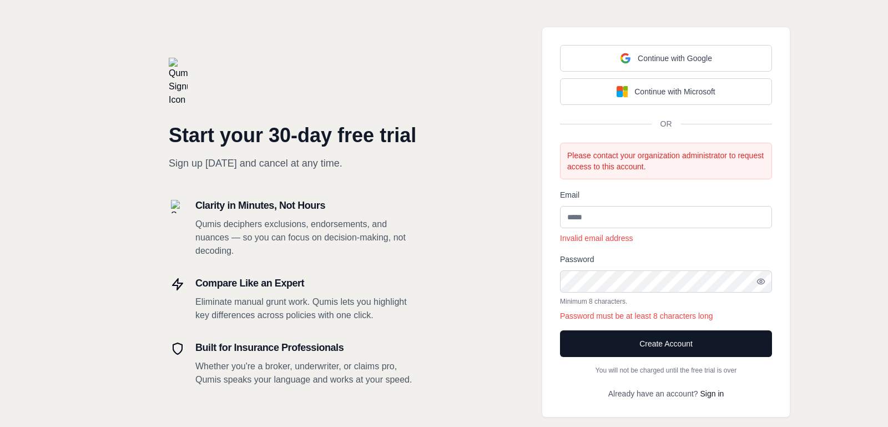
click at [349, 247] on p "Qumis deciphers exclusions, endorsements, and nuances — so you can focus on dec…" at bounding box center [306, 237] width 222 height 40
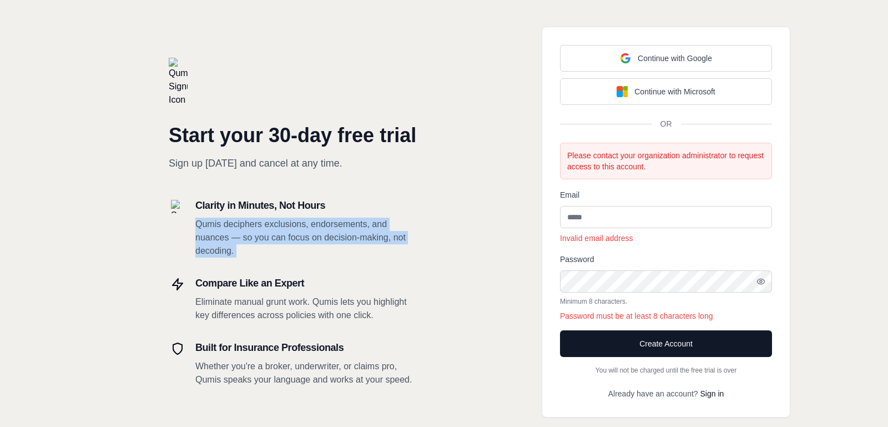
click at [349, 247] on p "Qumis deciphers exclusions, endorsements, and nuances — so you can focus on dec…" at bounding box center [306, 237] width 222 height 40
click at [368, 246] on p "Qumis deciphers exclusions, endorsements, and nuances — so you can focus on dec…" at bounding box center [306, 237] width 222 height 40
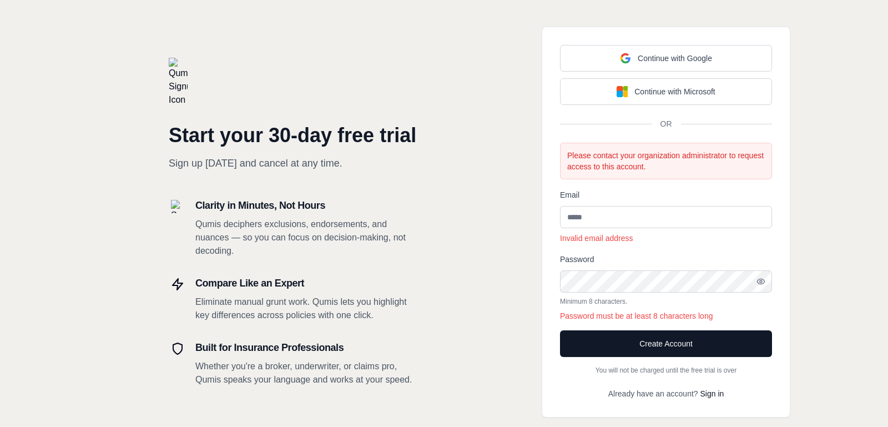
click at [368, 246] on p "Qumis deciphers exclusions, endorsements, and nuances — so you can focus on dec…" at bounding box center [306, 237] width 222 height 40
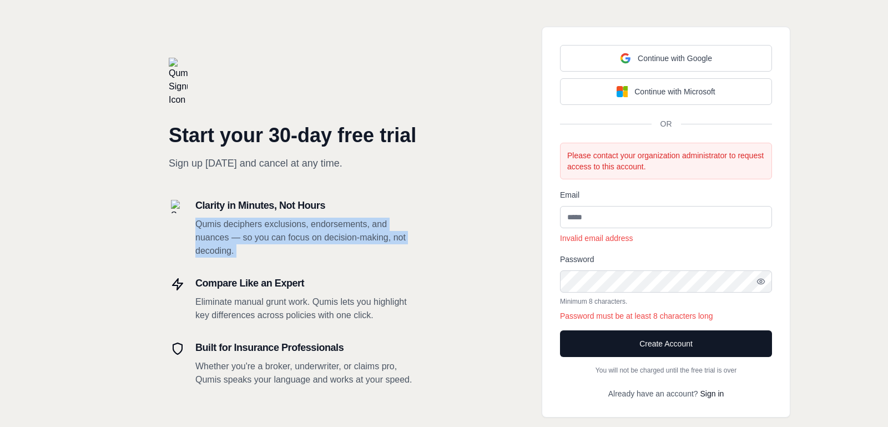
click at [388, 246] on p "Qumis deciphers exclusions, endorsements, and nuances — so you can focus on dec…" at bounding box center [306, 237] width 222 height 40
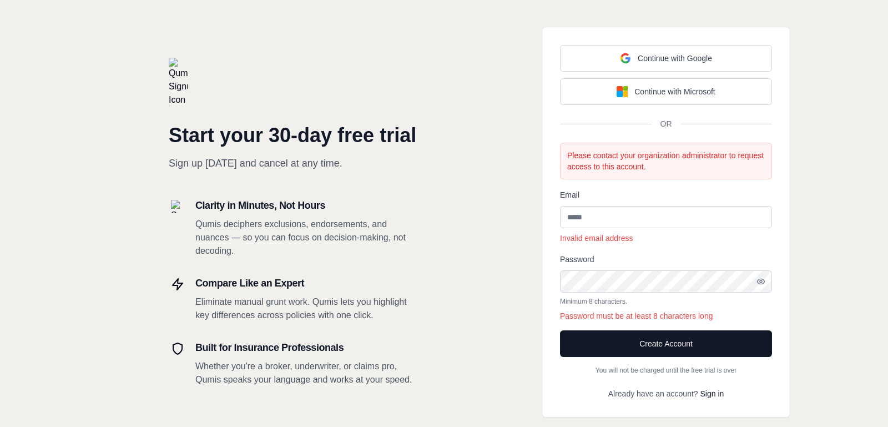
click at [388, 246] on p "Qumis deciphers exclusions, endorsements, and nuances — so you can focus on dec…" at bounding box center [306, 237] width 222 height 40
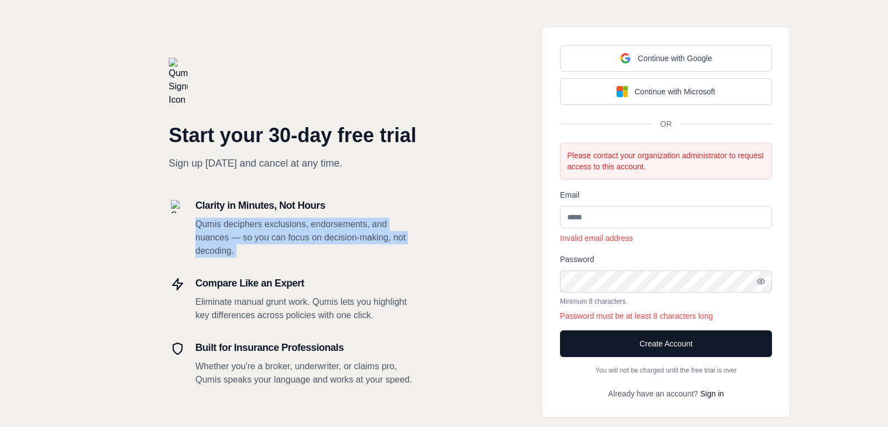
click at [388, 246] on p "Qumis deciphers exclusions, endorsements, and nuances — so you can focus on dec…" at bounding box center [306, 237] width 222 height 40
click at [378, 250] on p "Qumis deciphers exclusions, endorsements, and nuances — so you can focus on dec…" at bounding box center [306, 237] width 222 height 40
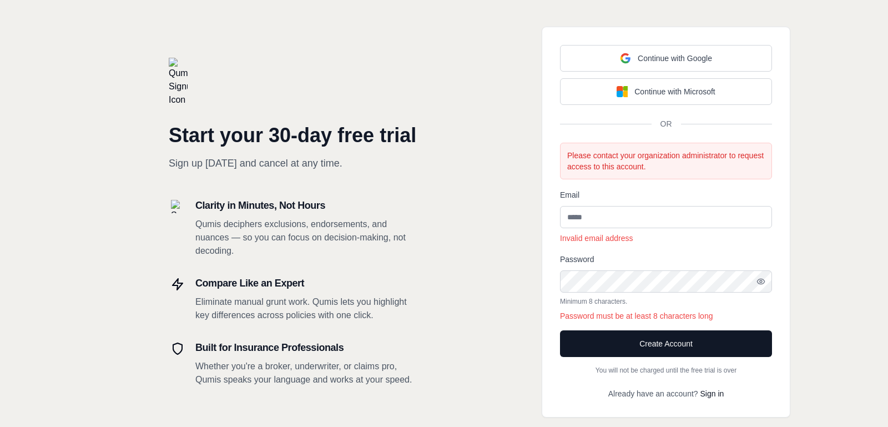
click at [342, 239] on p "Qumis deciphers exclusions, endorsements, and nuances — so you can focus on dec…" at bounding box center [306, 237] width 222 height 40
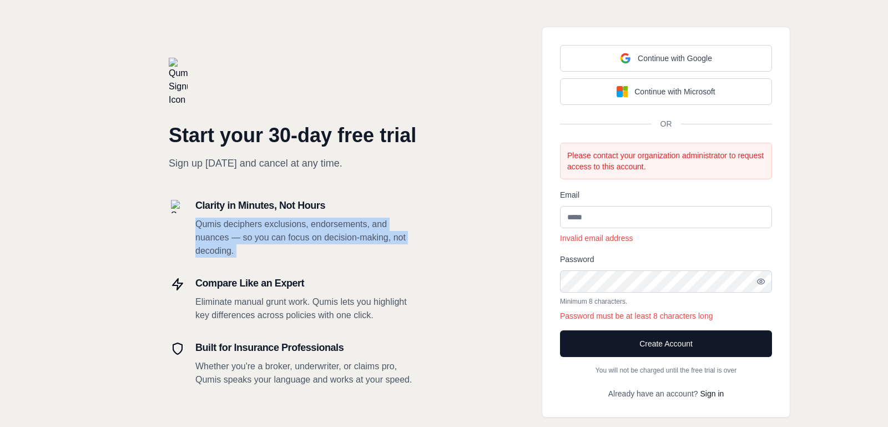
click at [379, 237] on p "Qumis deciphers exclusions, endorsements, and nuances — so you can focus on dec…" at bounding box center [306, 237] width 222 height 40
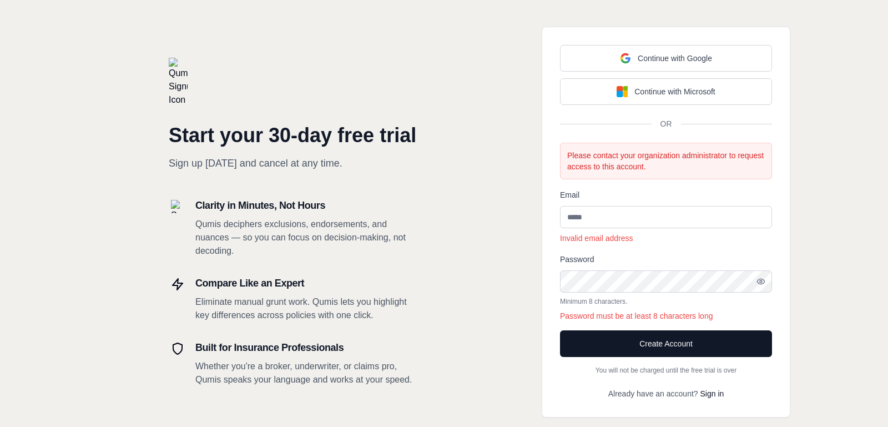
click at [261, 240] on p "Qumis deciphers exclusions, endorsements, and nuances — so you can focus on dec…" at bounding box center [306, 237] width 222 height 40
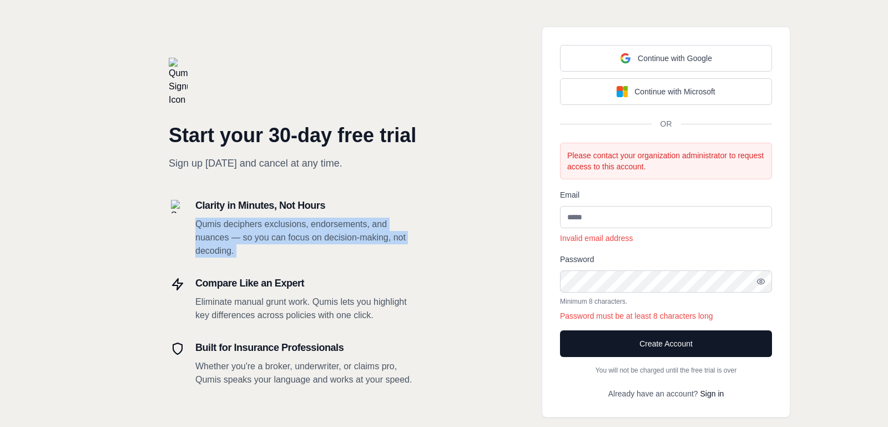
click at [297, 236] on p "Qumis deciphers exclusions, endorsements, and nuances — so you can focus on dec…" at bounding box center [306, 237] width 222 height 40
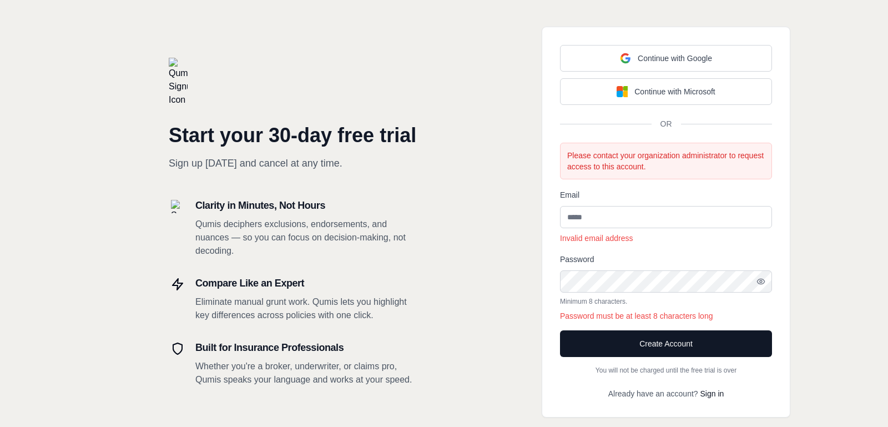
click at [297, 236] on p "Qumis deciphers exclusions, endorsements, and nuances — so you can focus on dec…" at bounding box center [306, 237] width 222 height 40
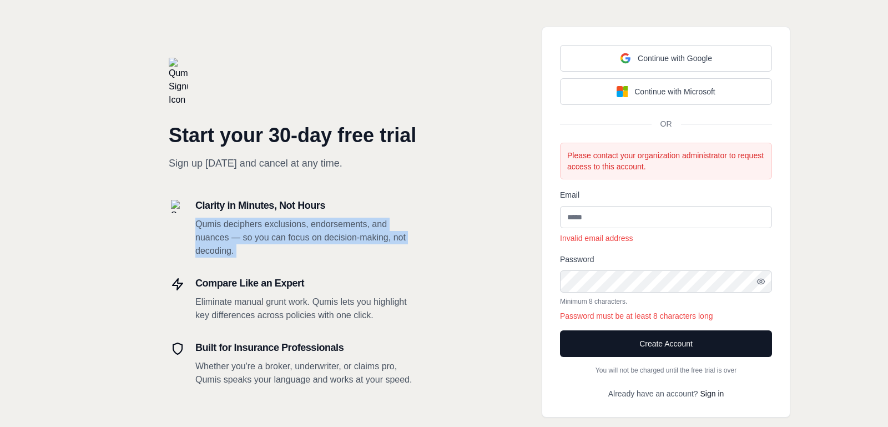
click at [335, 237] on p "Qumis deciphers exclusions, endorsements, and nuances — so you can focus on dec…" at bounding box center [306, 237] width 222 height 40
